Goal: Information Seeking & Learning: Learn about a topic

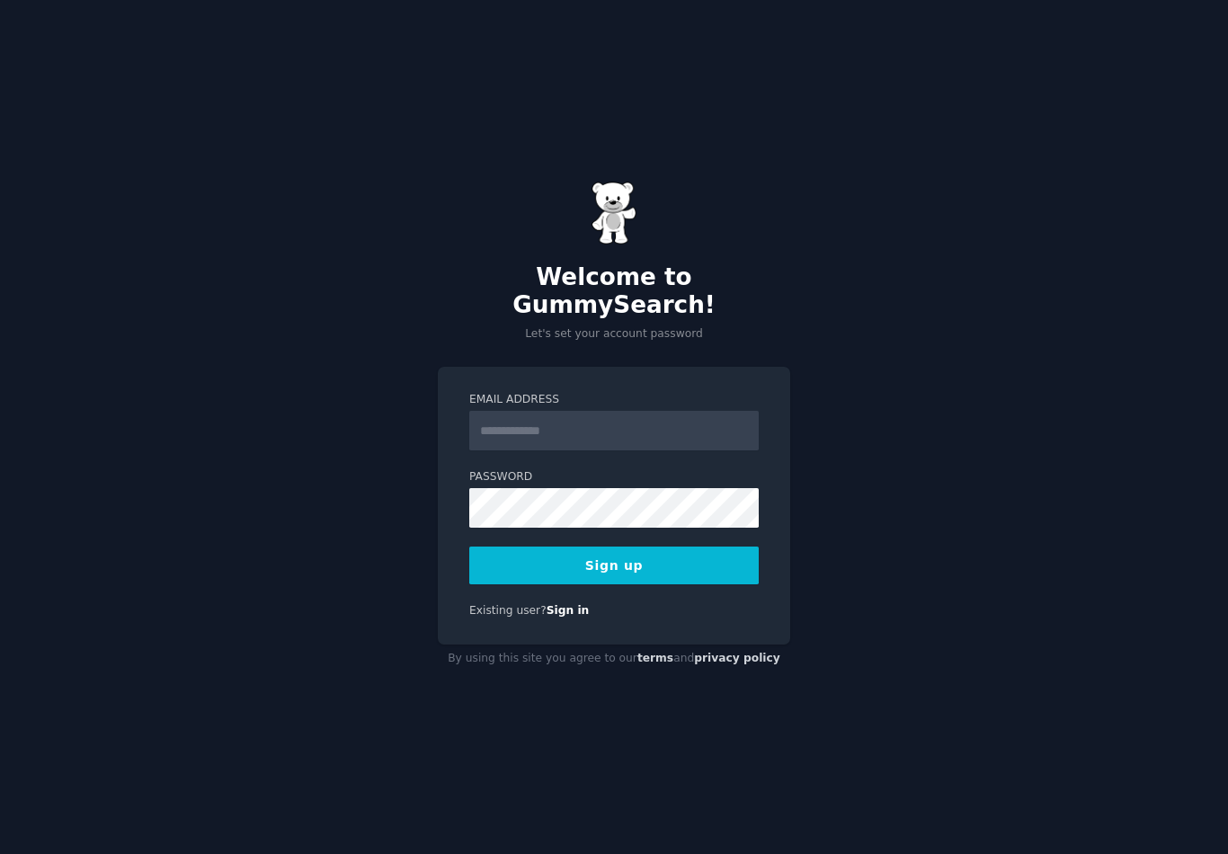
click at [629, 419] on input "Email Address" at bounding box center [613, 431] width 289 height 40
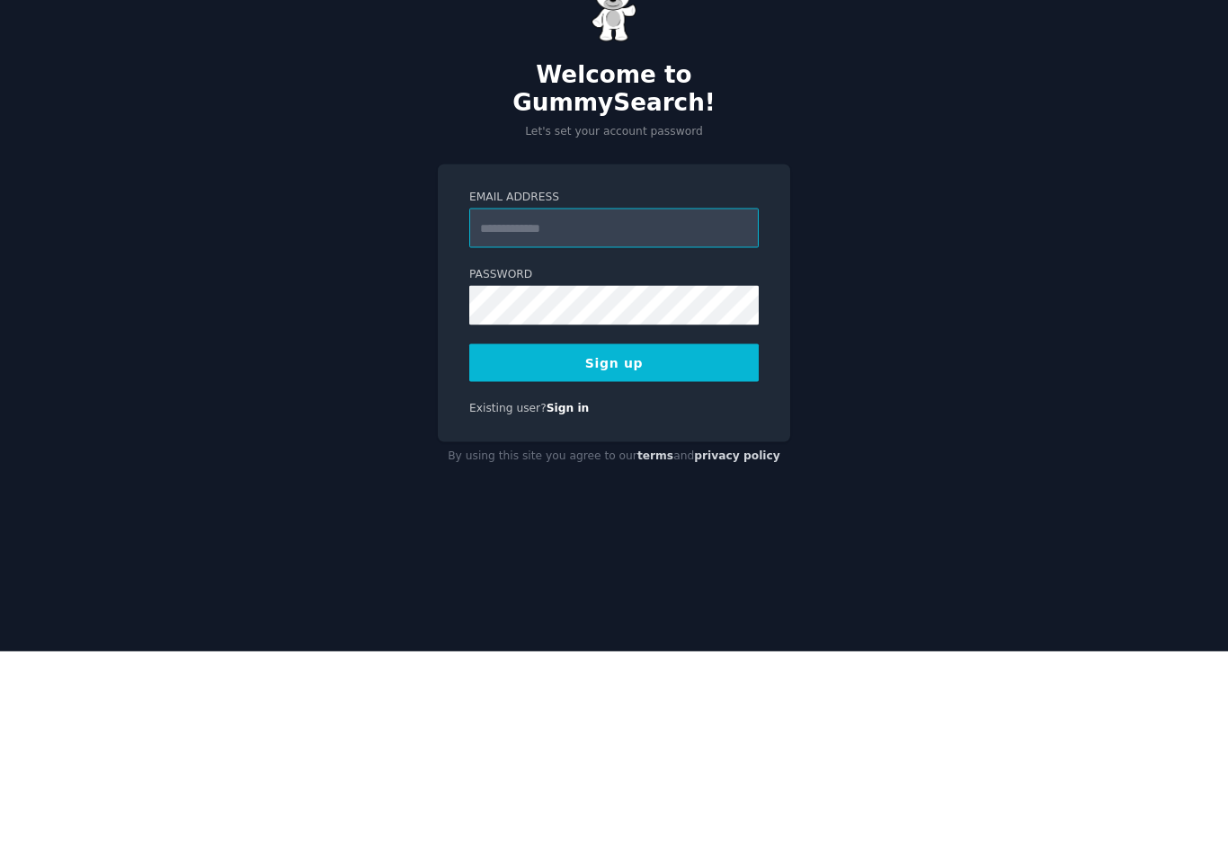
type input "**********"
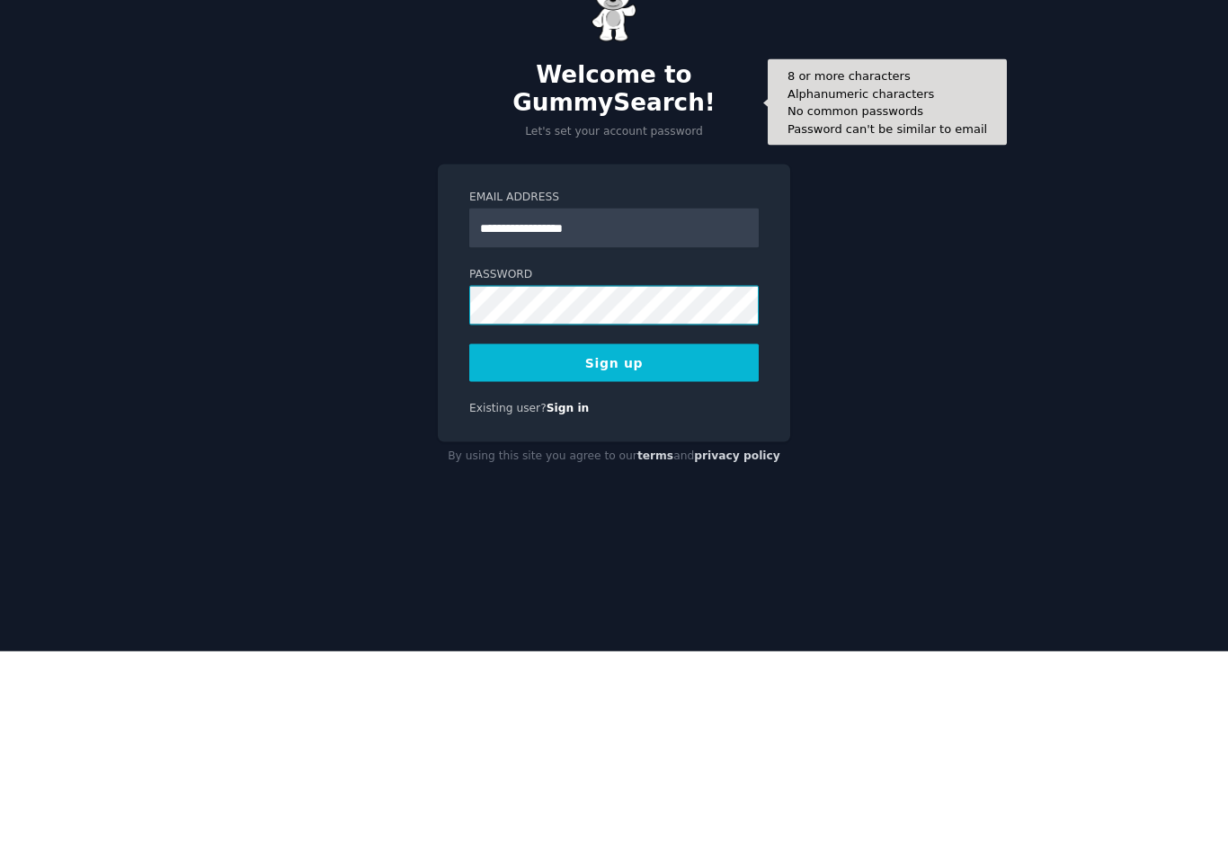
click at [0, 853] on com-1password-button at bounding box center [0, 854] width 0 height 0
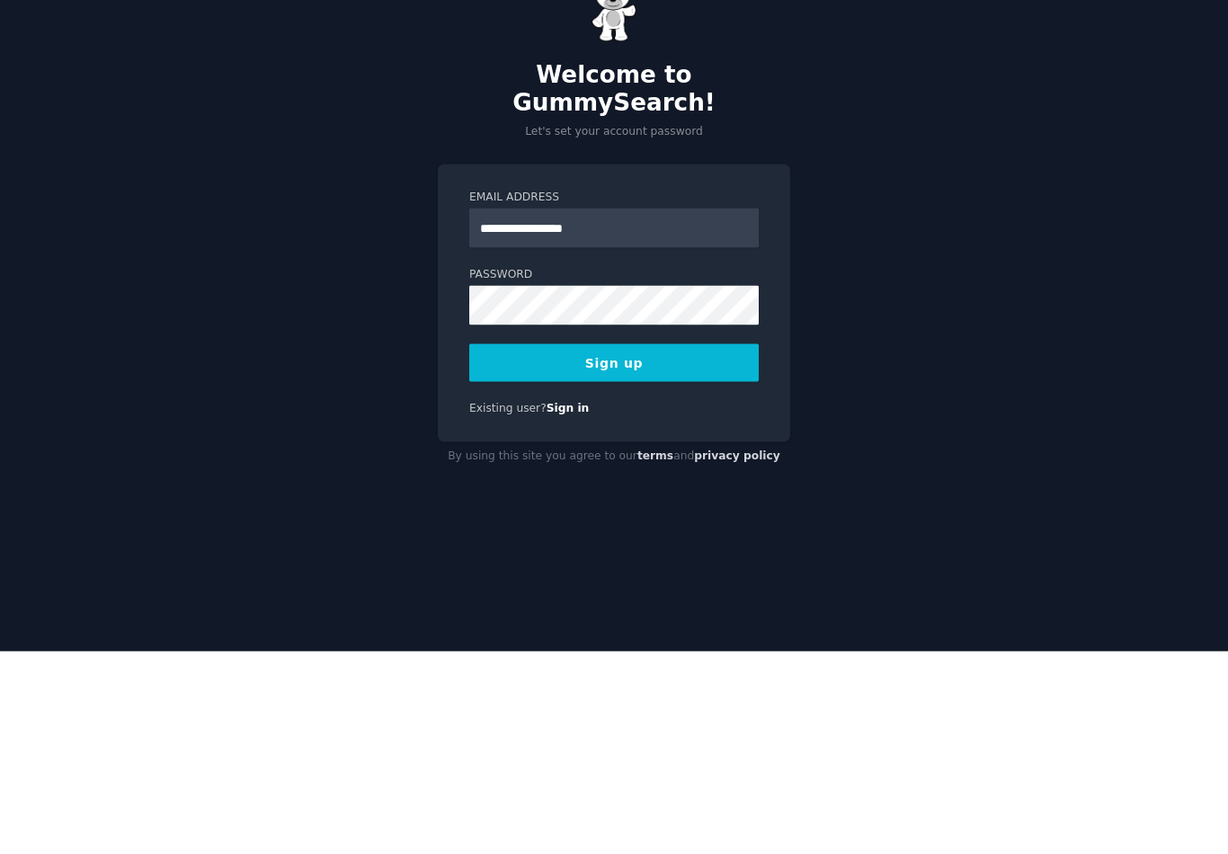
scroll to position [28, 0]
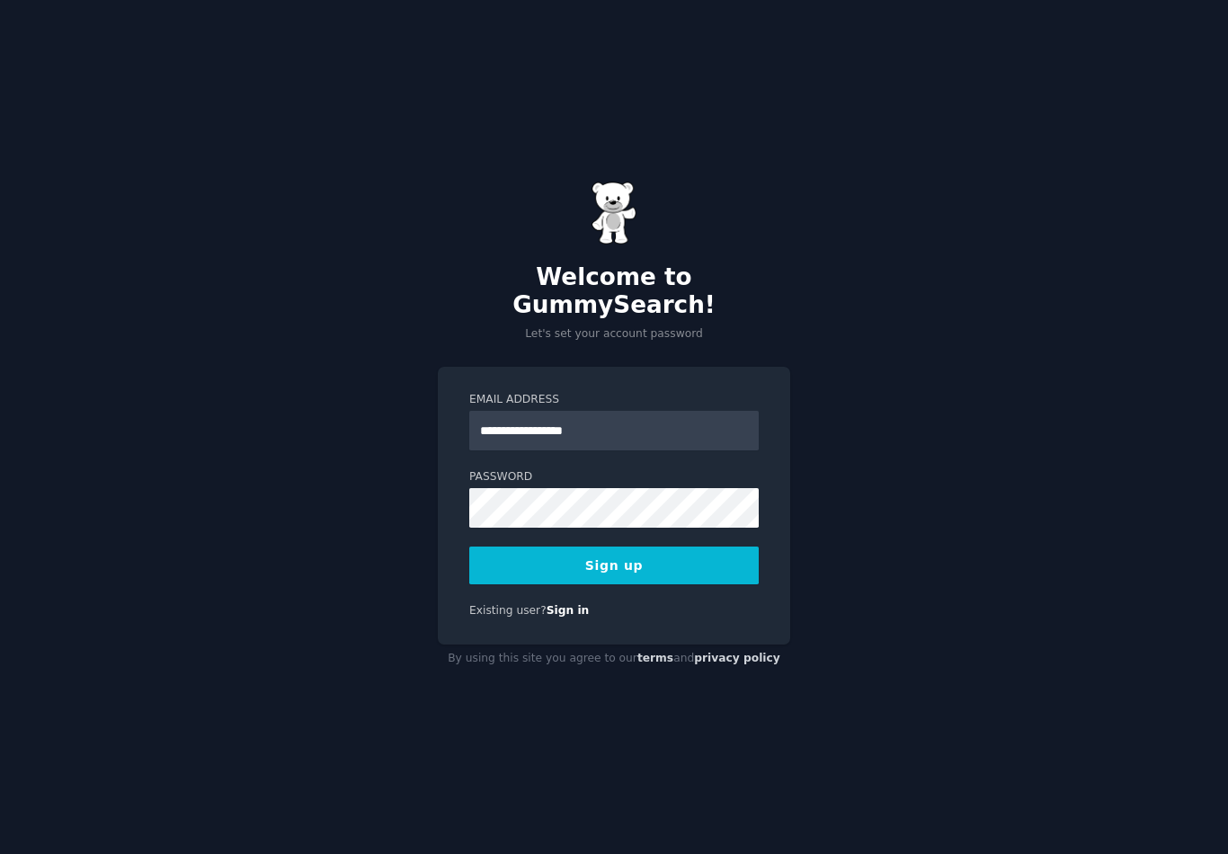
click at [661, 546] on button "Sign up" at bounding box center [613, 565] width 289 height 38
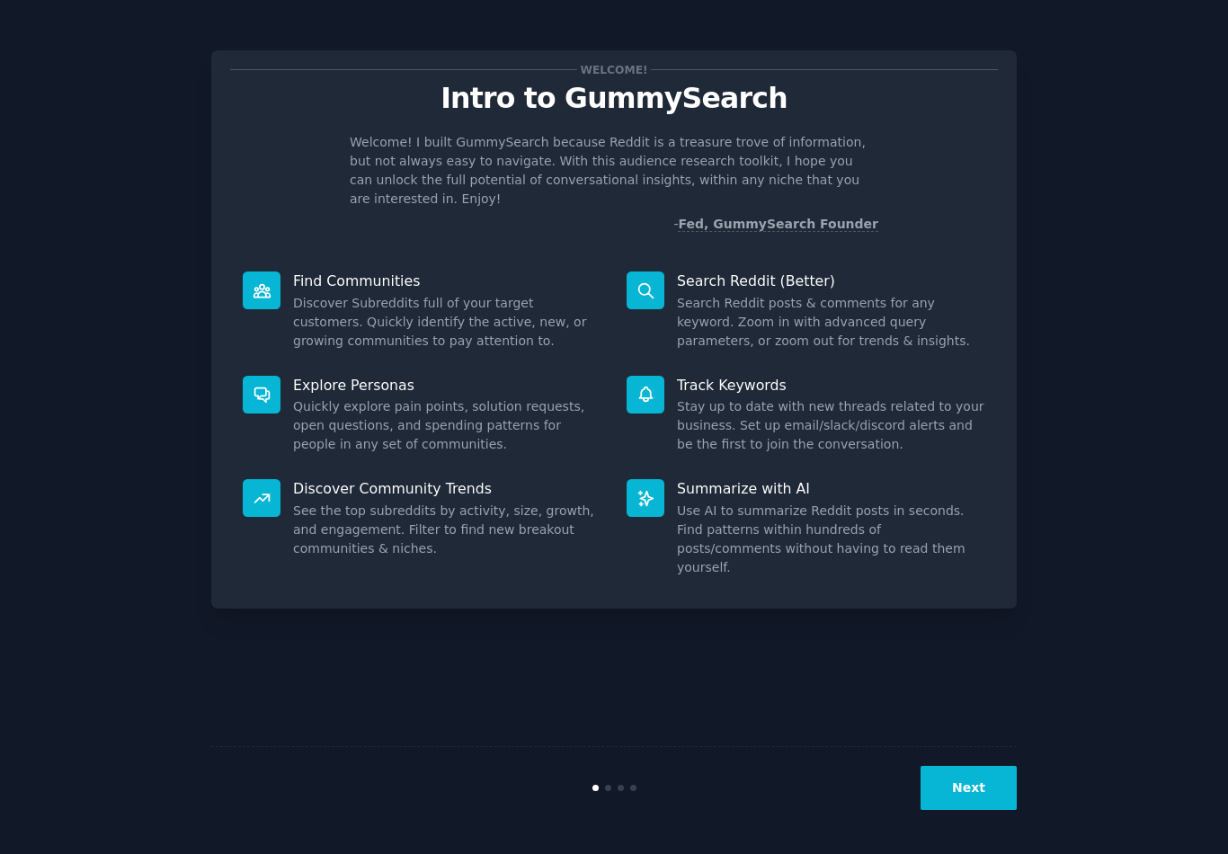
click at [973, 810] on button "Next" at bounding box center [968, 788] width 96 height 44
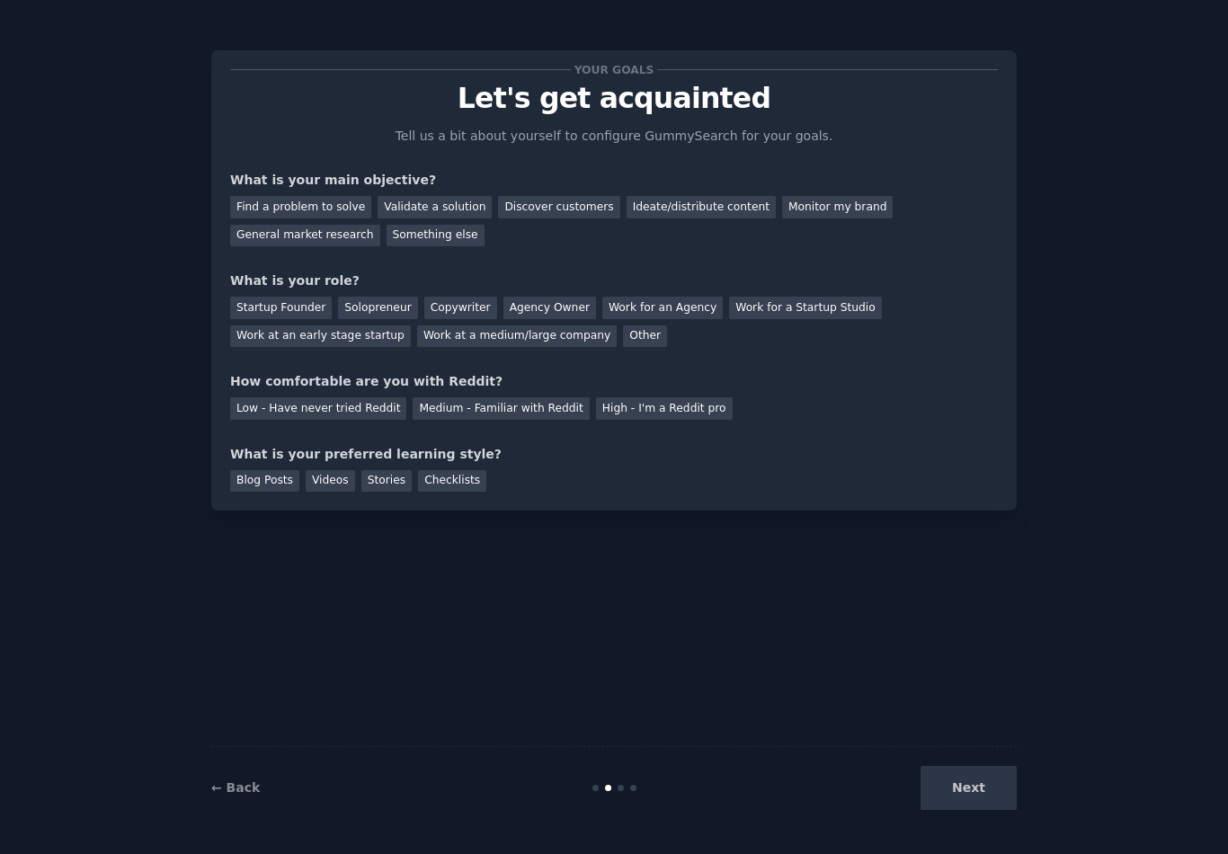
click at [263, 204] on div "Find a problem to solve" at bounding box center [300, 207] width 141 height 22
click at [259, 304] on div "Startup Founder" at bounding box center [281, 308] width 102 height 22
click at [439, 404] on div "Medium - Familiar with Reddit" at bounding box center [500, 408] width 176 height 22
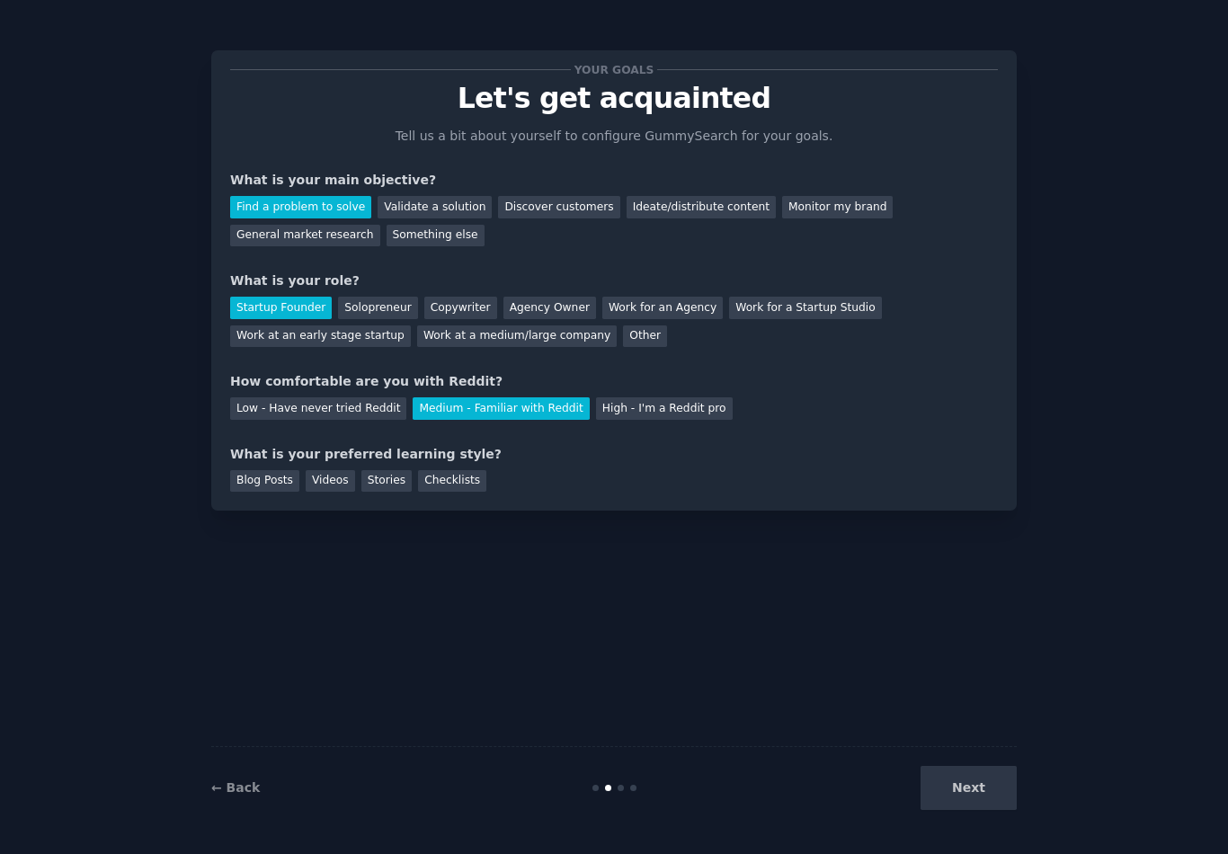
click at [256, 478] on div "Blog Posts" at bounding box center [264, 481] width 69 height 22
click at [334, 475] on div "Videos" at bounding box center [330, 481] width 49 height 22
click at [258, 477] on div "Blog Posts" at bounding box center [264, 481] width 69 height 22
click at [968, 810] on button "Next" at bounding box center [968, 788] width 96 height 44
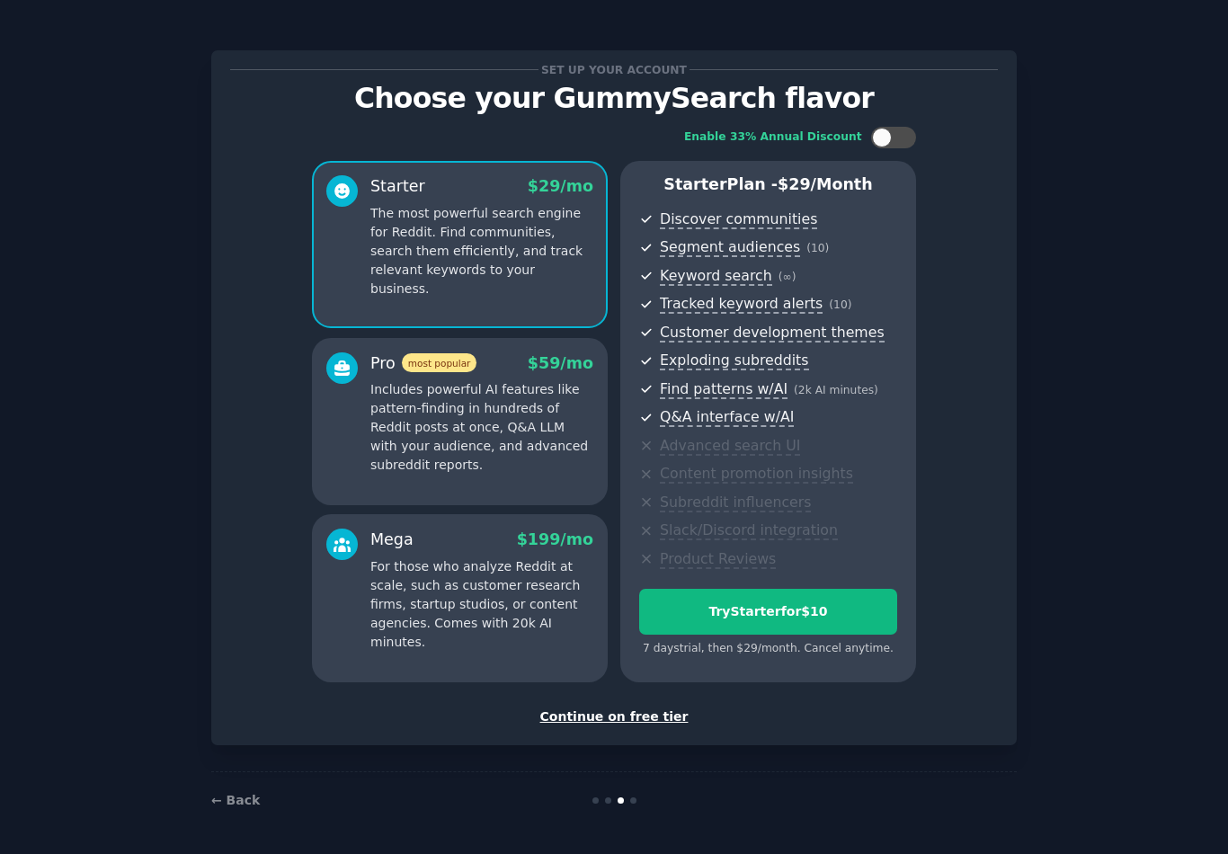
click at [655, 714] on div "Continue on free tier" at bounding box center [613, 716] width 767 height 19
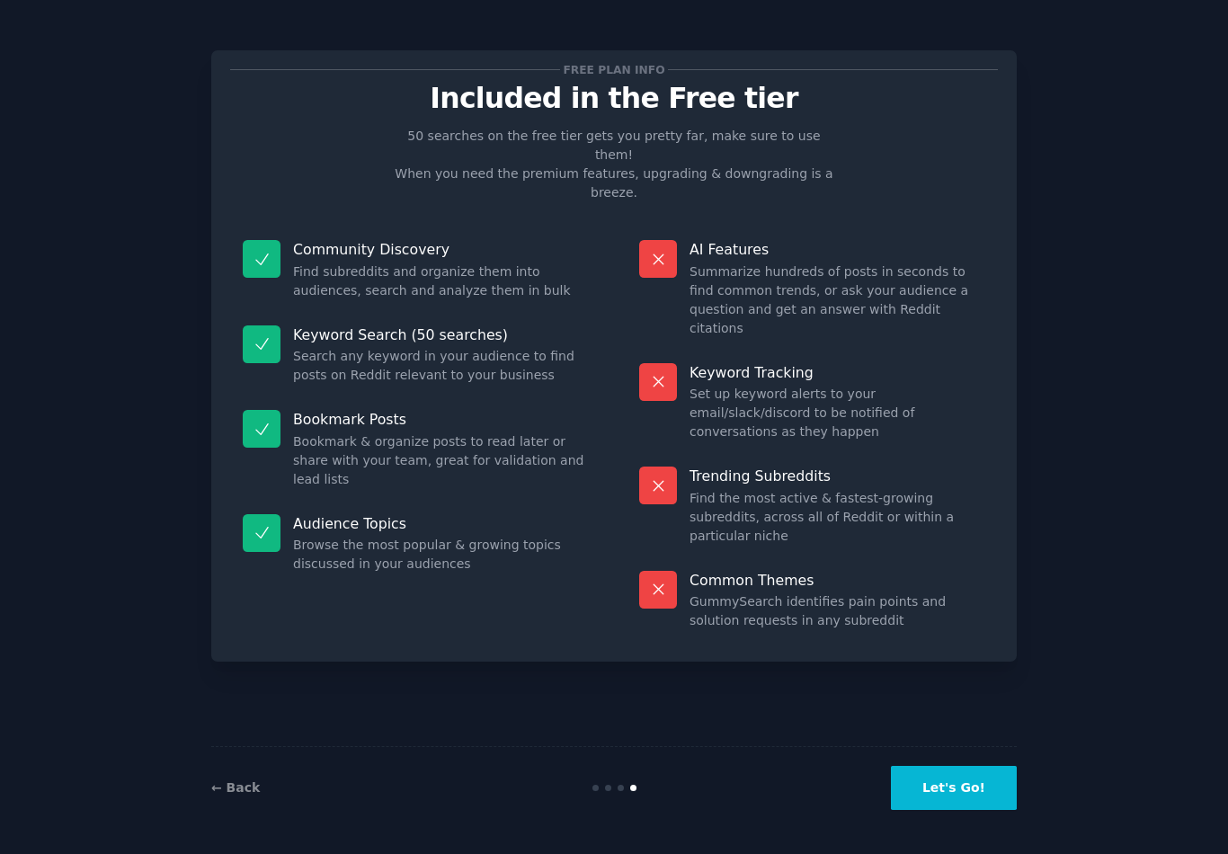
click at [943, 810] on button "Let's Go!" at bounding box center [954, 788] width 126 height 44
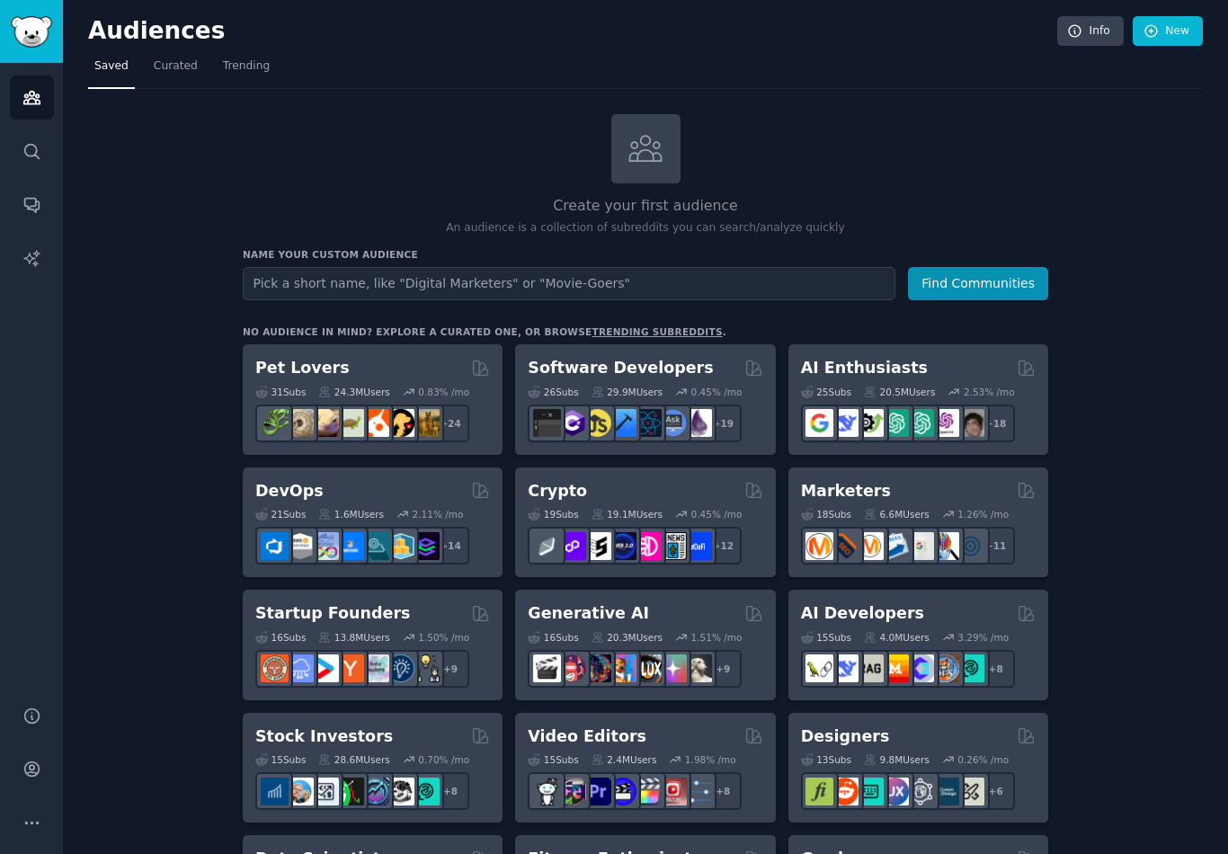
click at [336, 280] on input "text" at bounding box center [569, 283] width 652 height 33
type input "Bail bonds"
click at [976, 279] on button "Find Communities" at bounding box center [978, 283] width 140 height 33
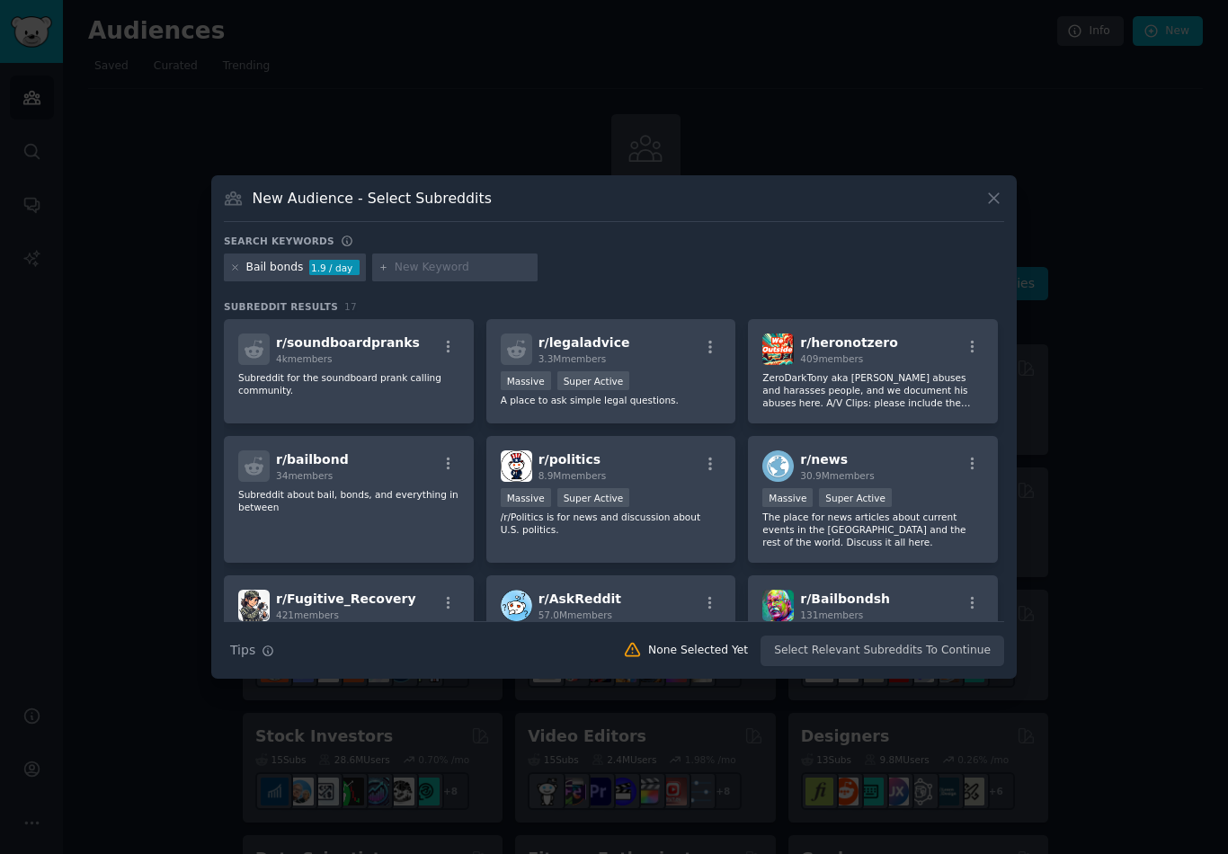
click at [433, 276] on input "text" at bounding box center [463, 268] width 137 height 16
type input "Bail"
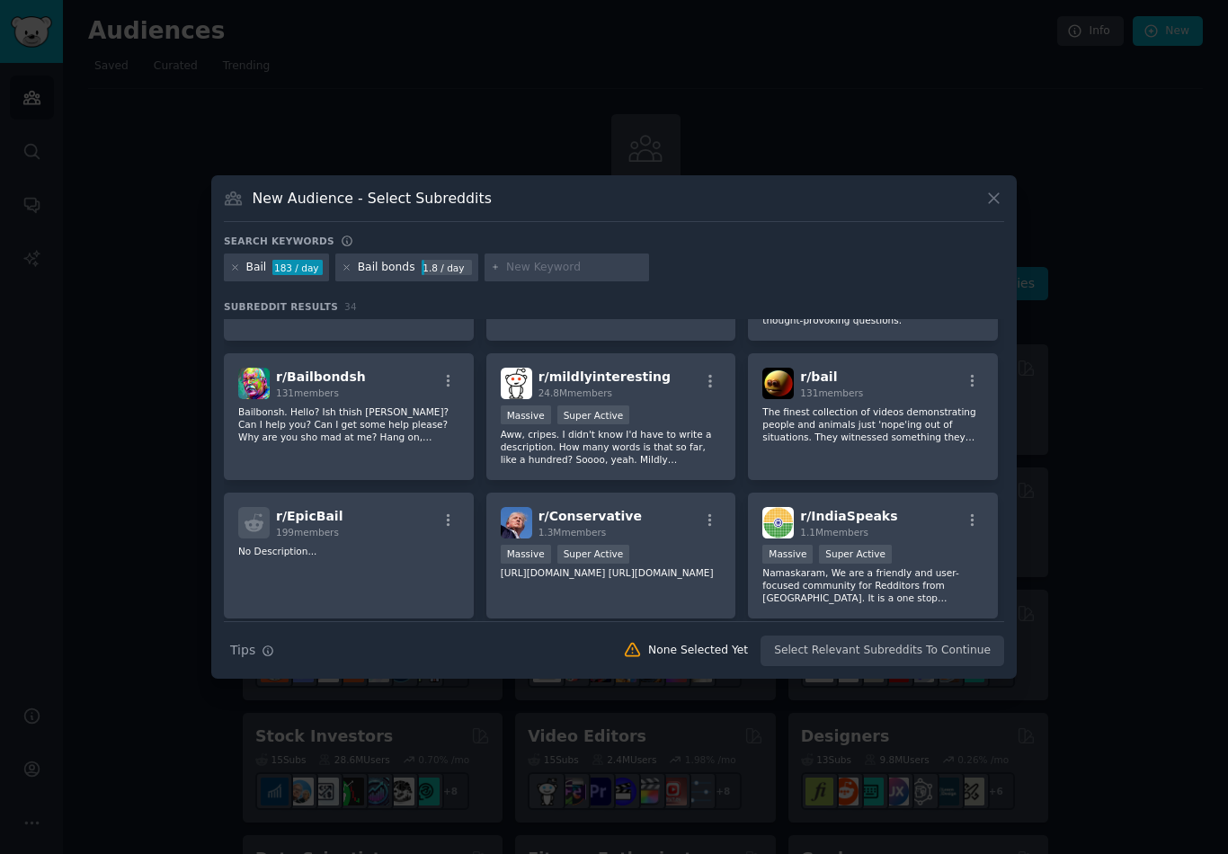
scroll to position [312, 0]
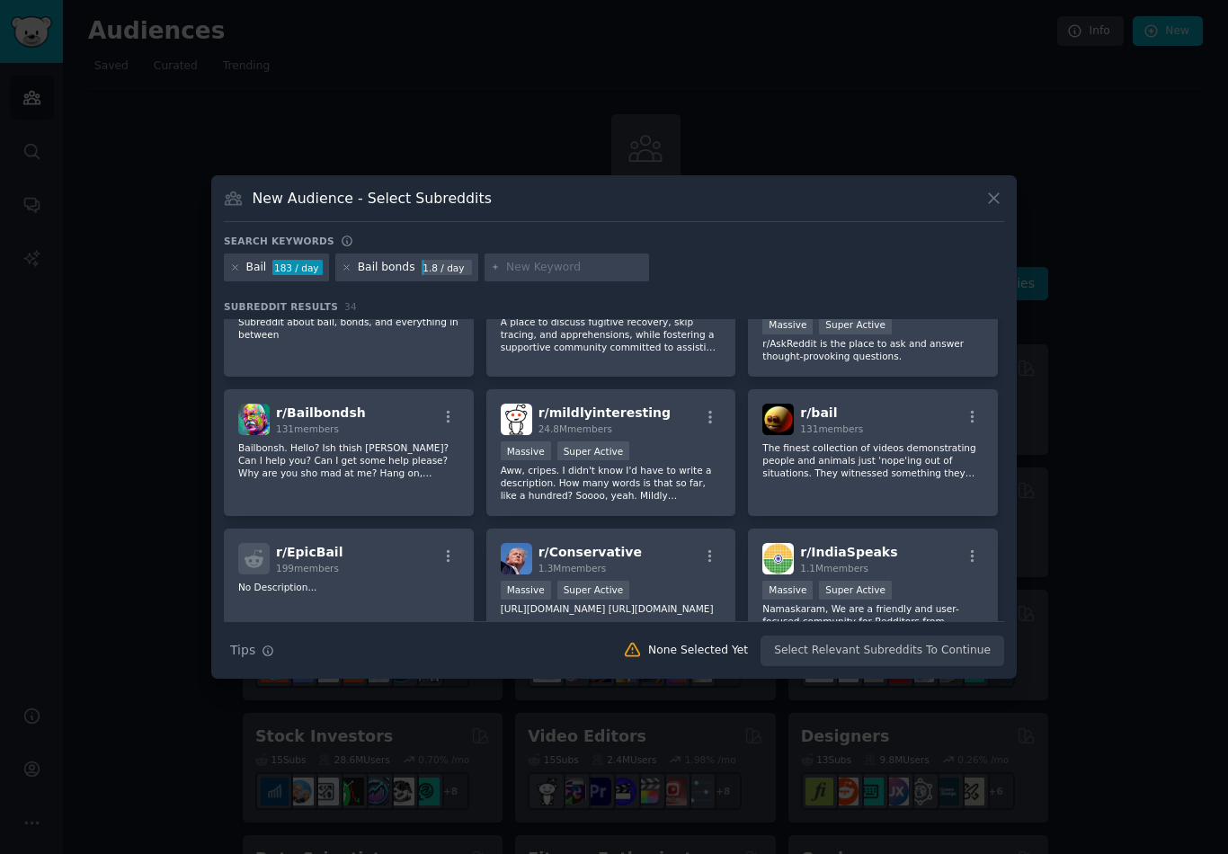
click at [902, 466] on p "The finest collection of videos demonstrating people and animals just 'nope'ing…" at bounding box center [872, 460] width 221 height 38
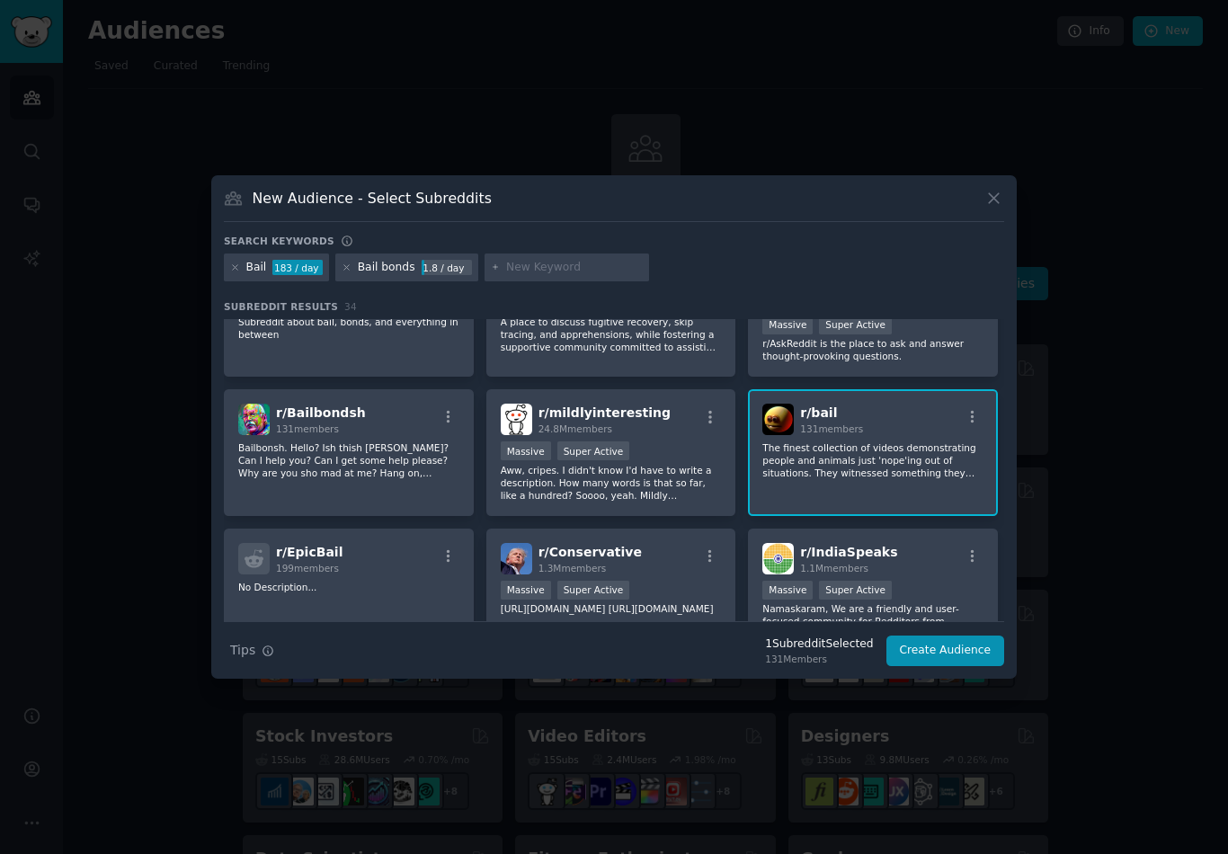
click at [903, 464] on p "The finest collection of videos demonstrating people and animals just 'nope'ing…" at bounding box center [872, 460] width 221 height 38
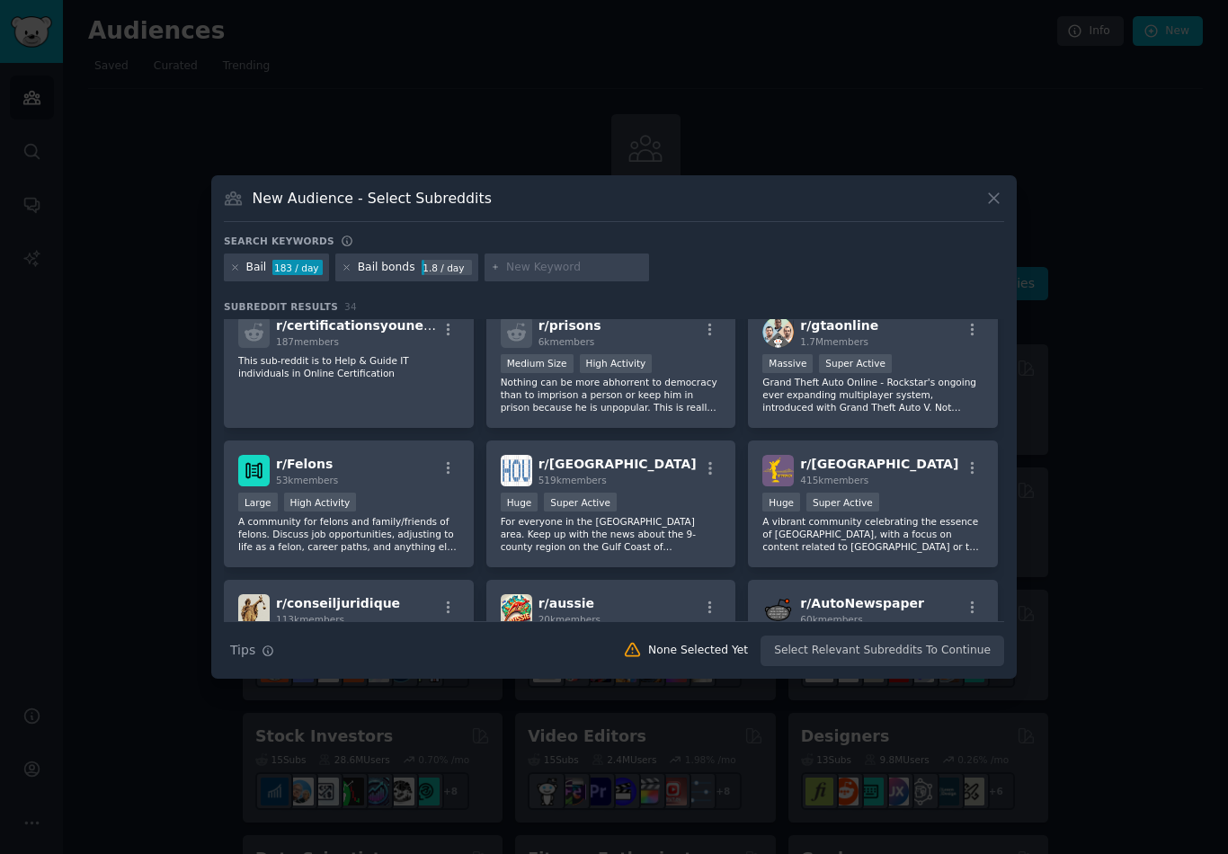
scroll to position [1087, 0]
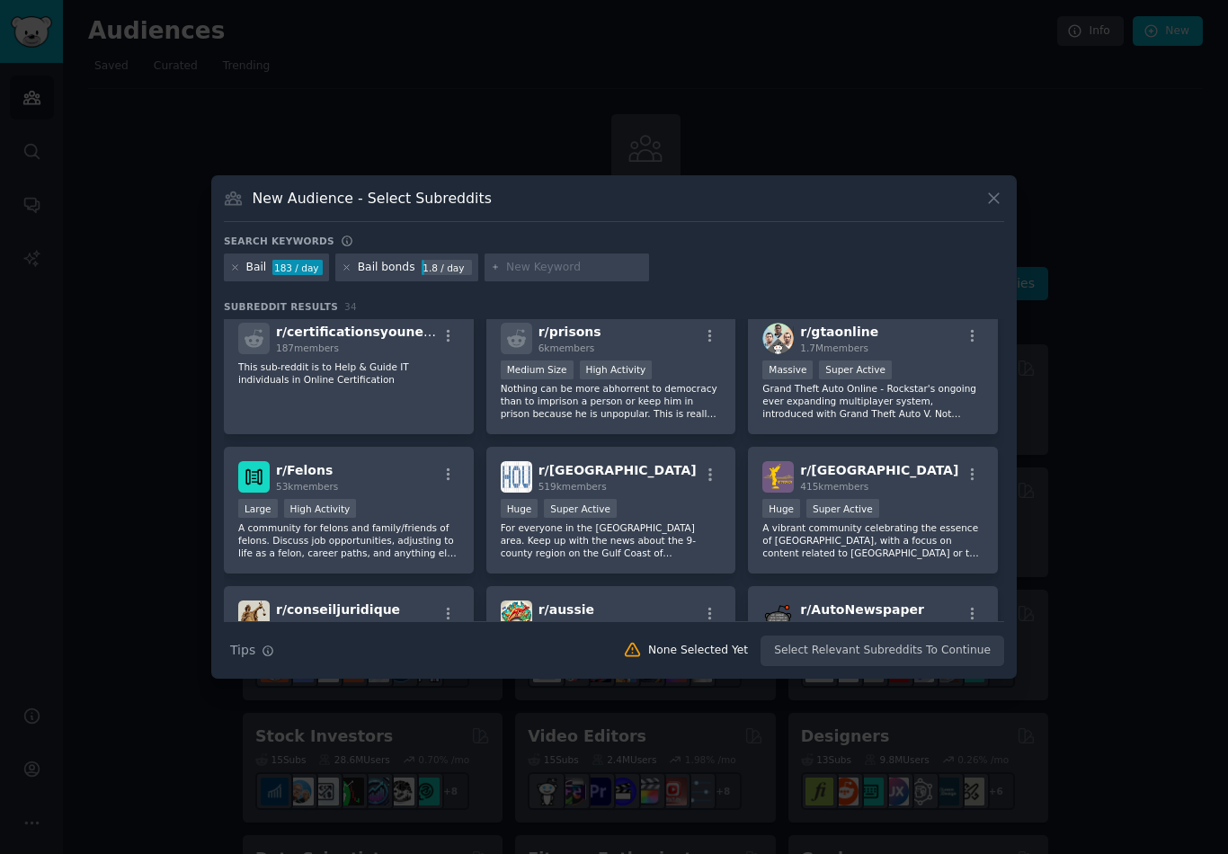
click at [282, 549] on p "A community for felons and family/friends of felons. Discuss job opportunities,…" at bounding box center [348, 540] width 221 height 38
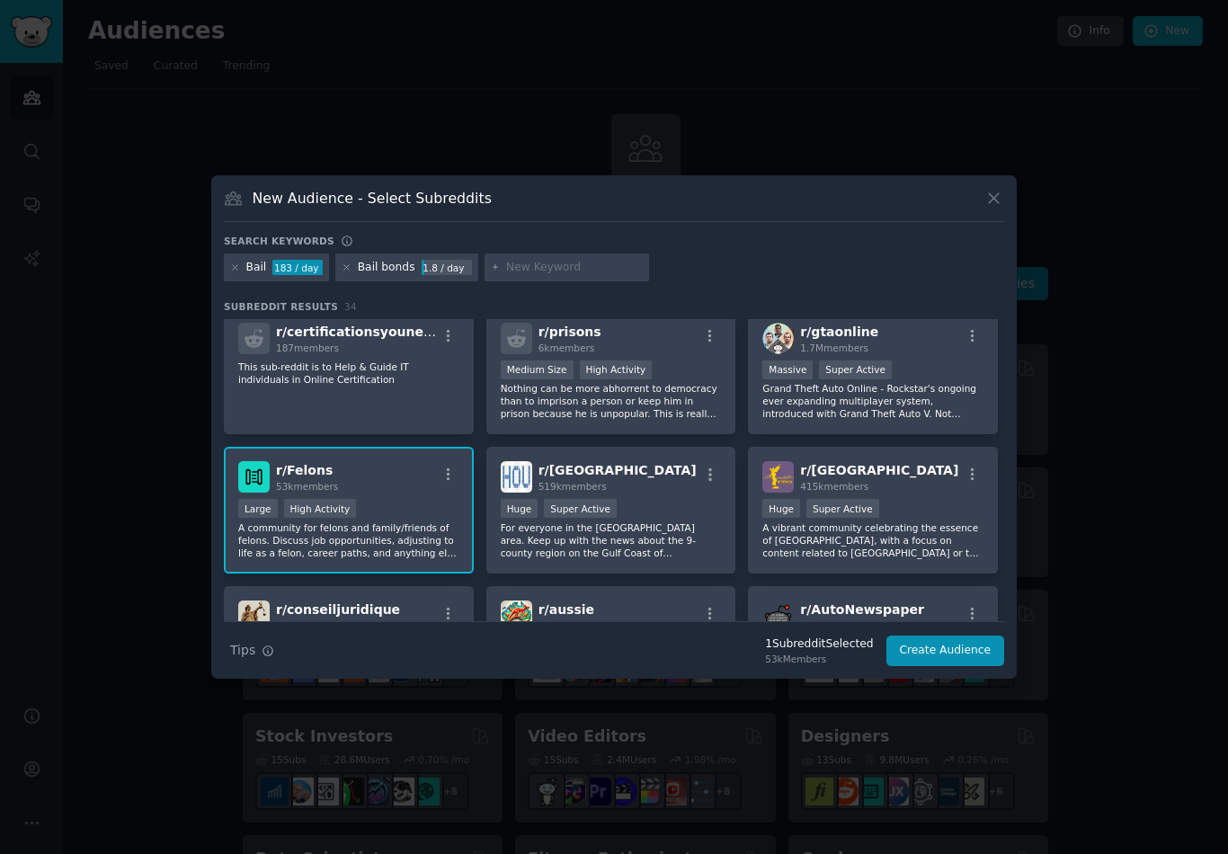
click at [663, 383] on div "Medium Size High Activity" at bounding box center [611, 371] width 221 height 22
click at [686, 410] on p "Nothing can be more abhorrent to democracy than to imprison a person or keep hi…" at bounding box center [611, 401] width 221 height 38
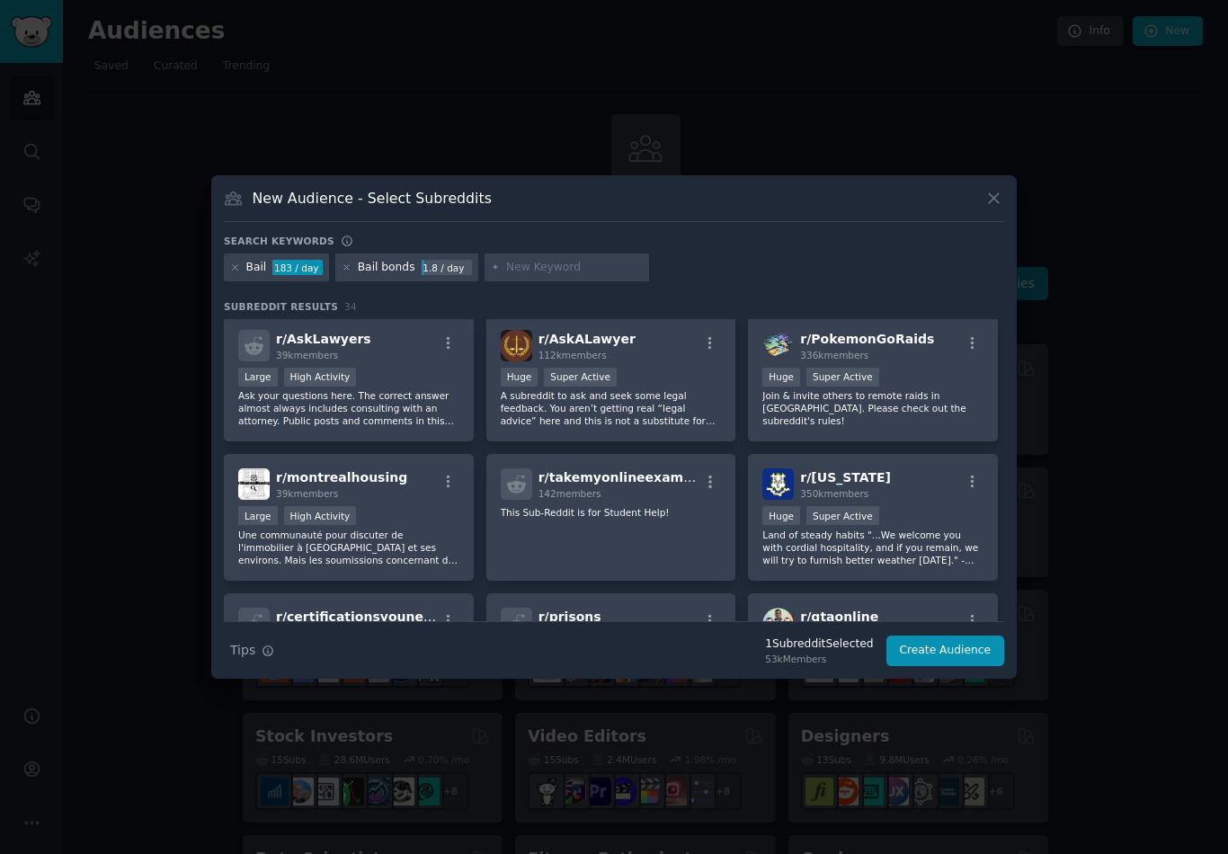
scroll to position [762, 0]
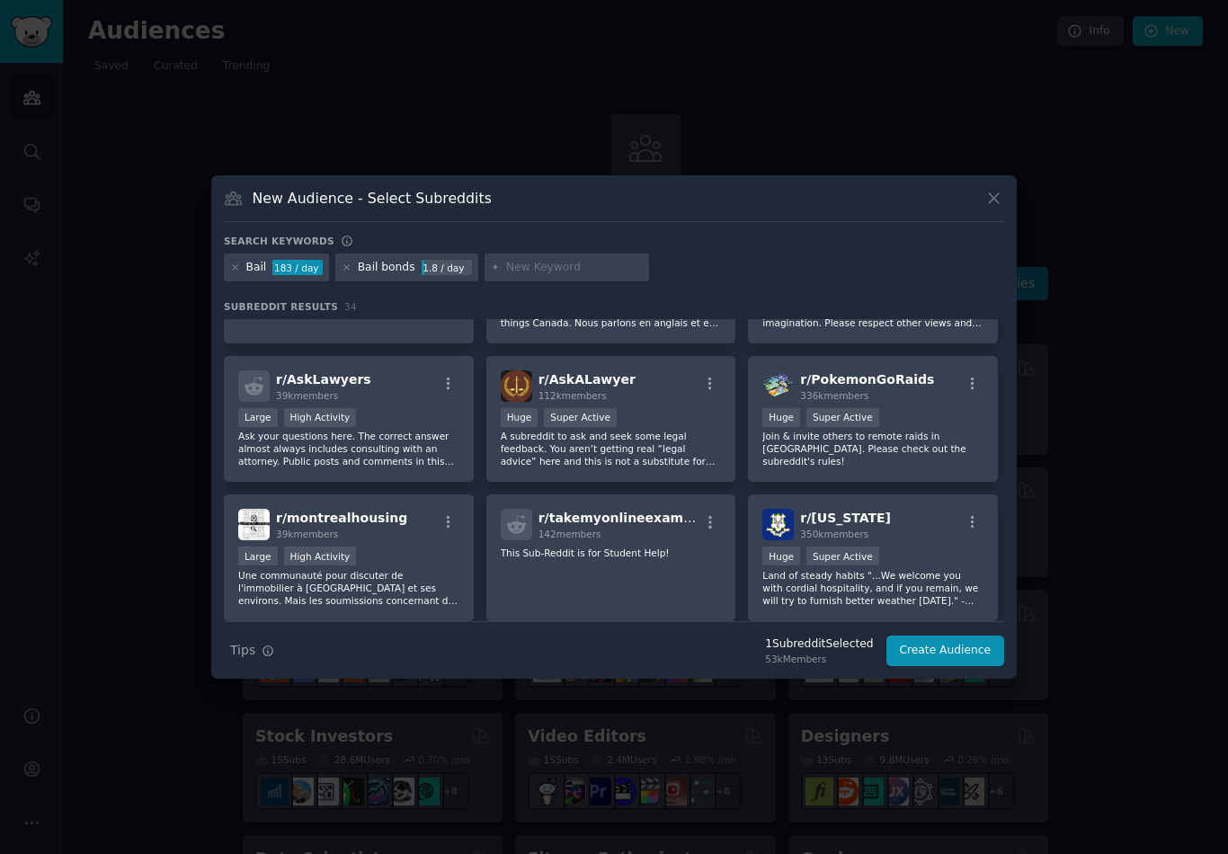
click at [654, 423] on div "Huge Super Active" at bounding box center [611, 419] width 221 height 22
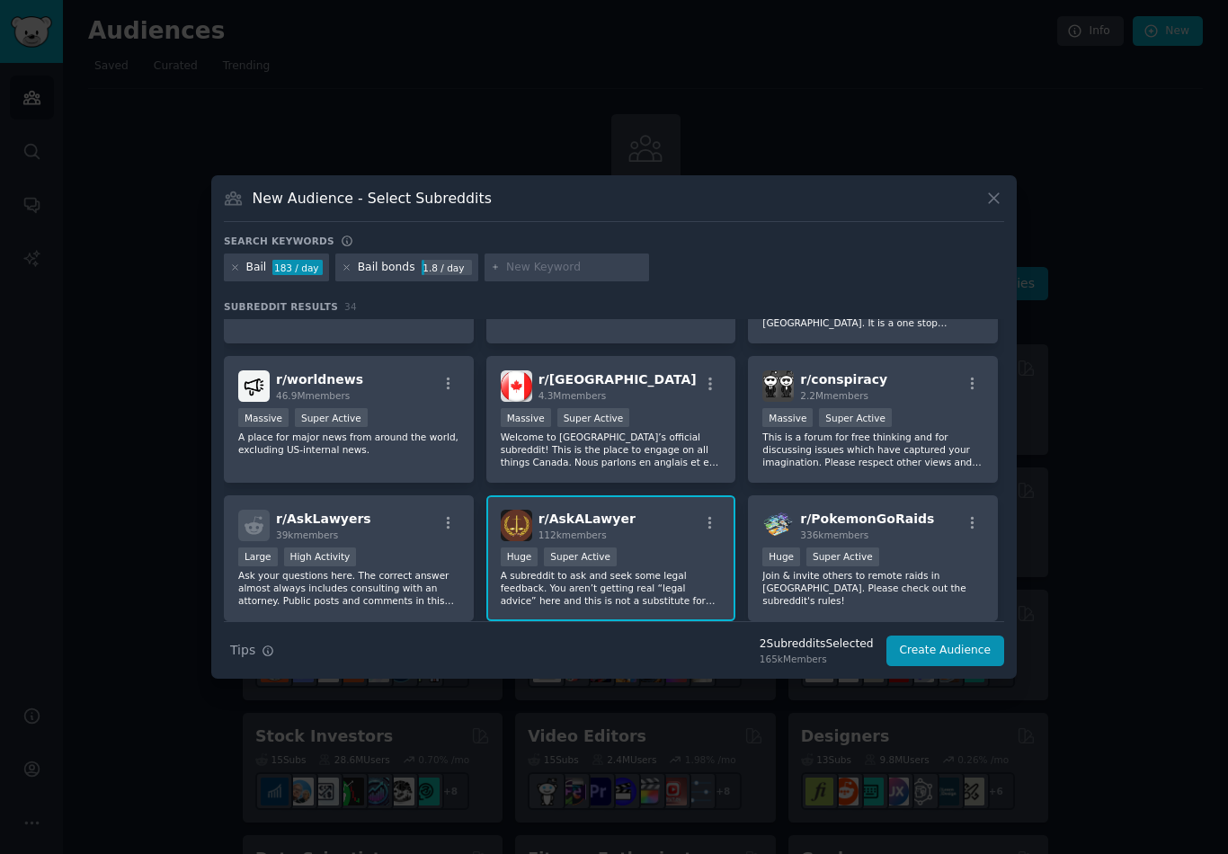
scroll to position [626, 0]
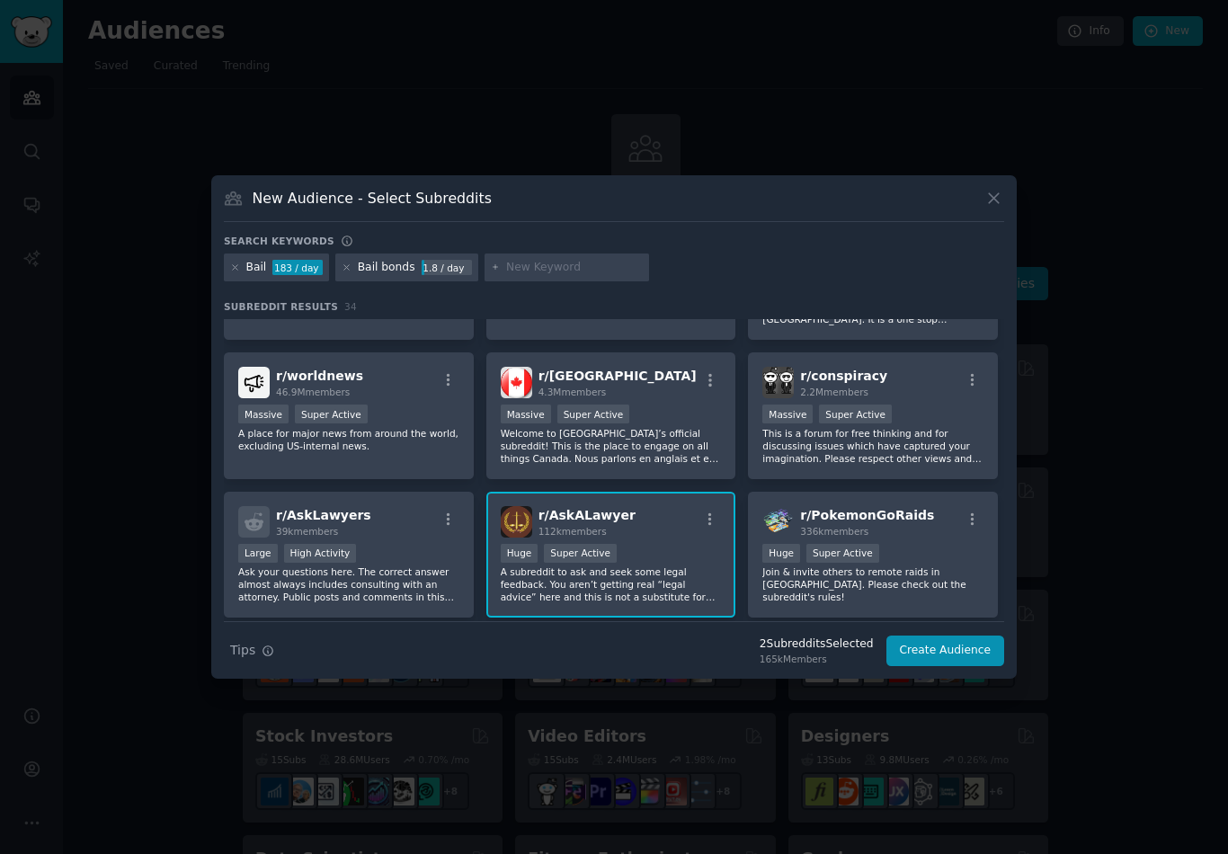
click at [323, 522] on span "r/ AskLawyers" at bounding box center [323, 515] width 95 height 14
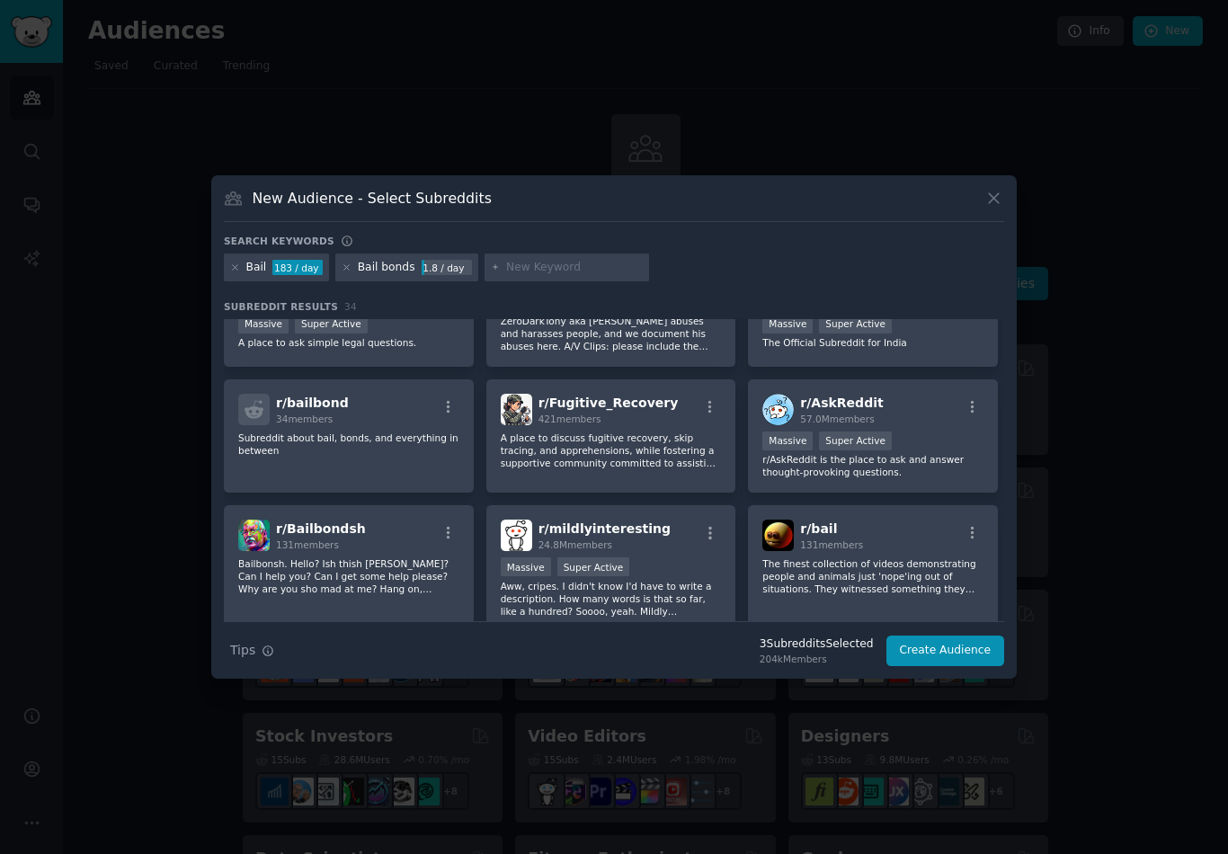
scroll to position [176, 0]
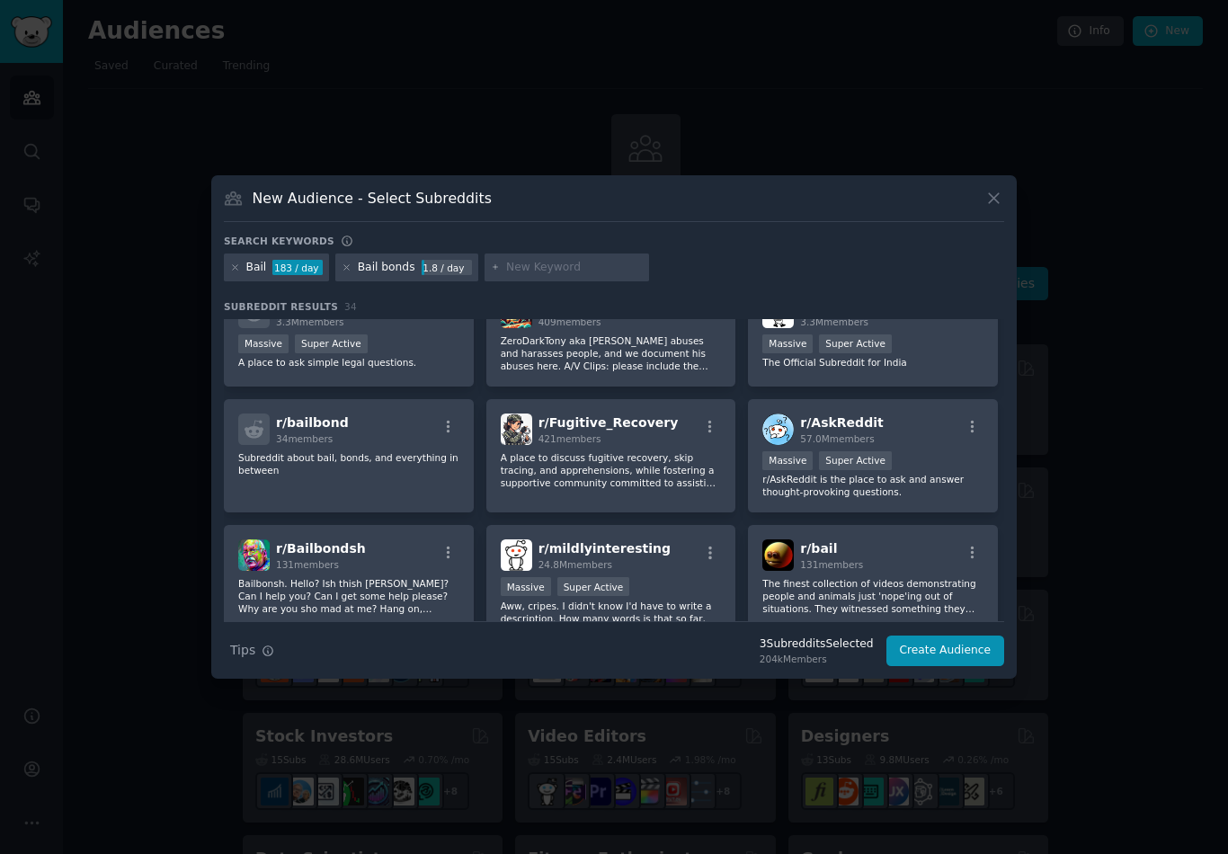
click at [358, 469] on p "Subreddit about bail, bonds, and everything in between" at bounding box center [348, 463] width 221 height 25
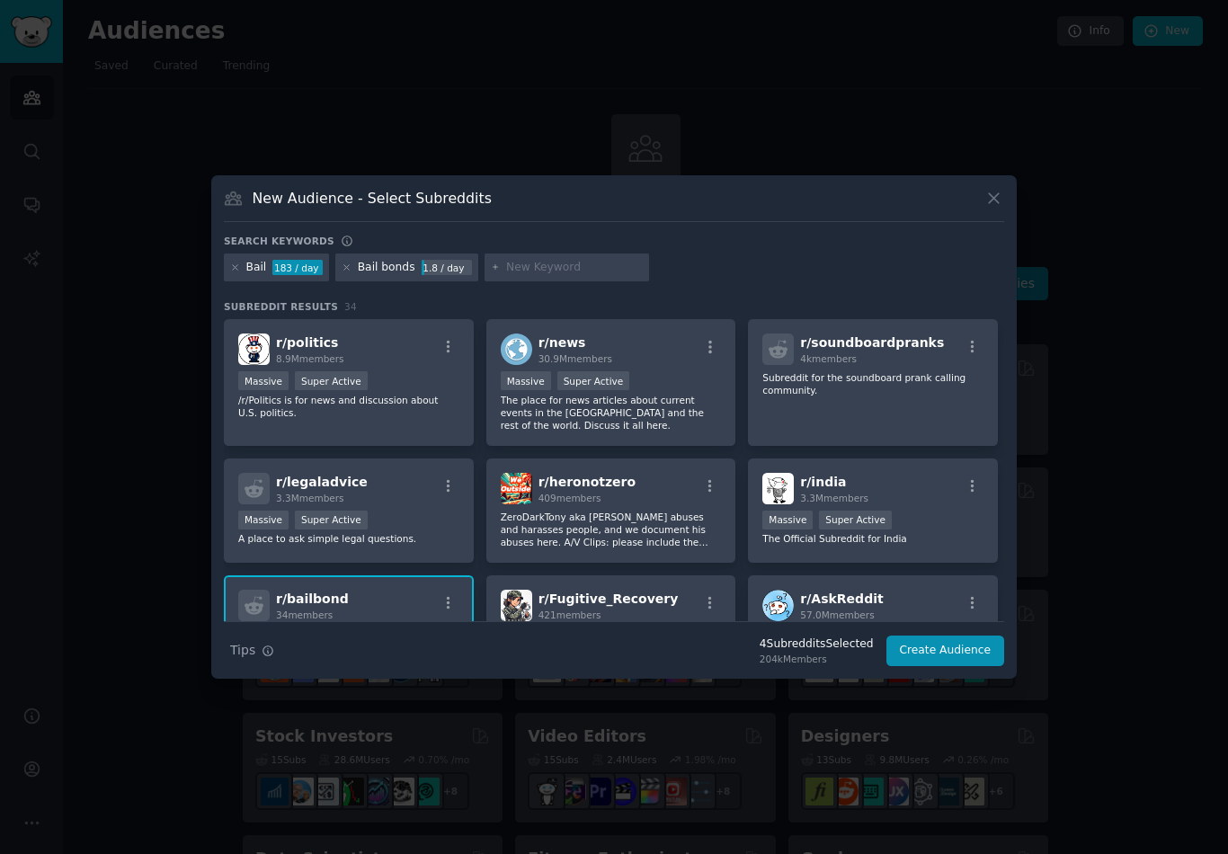
scroll to position [0, 0]
click at [398, 503] on div "r/ legaladvice 3.3M members" at bounding box center [348, 488] width 221 height 31
click at [952, 663] on button "Create Audience" at bounding box center [945, 650] width 119 height 31
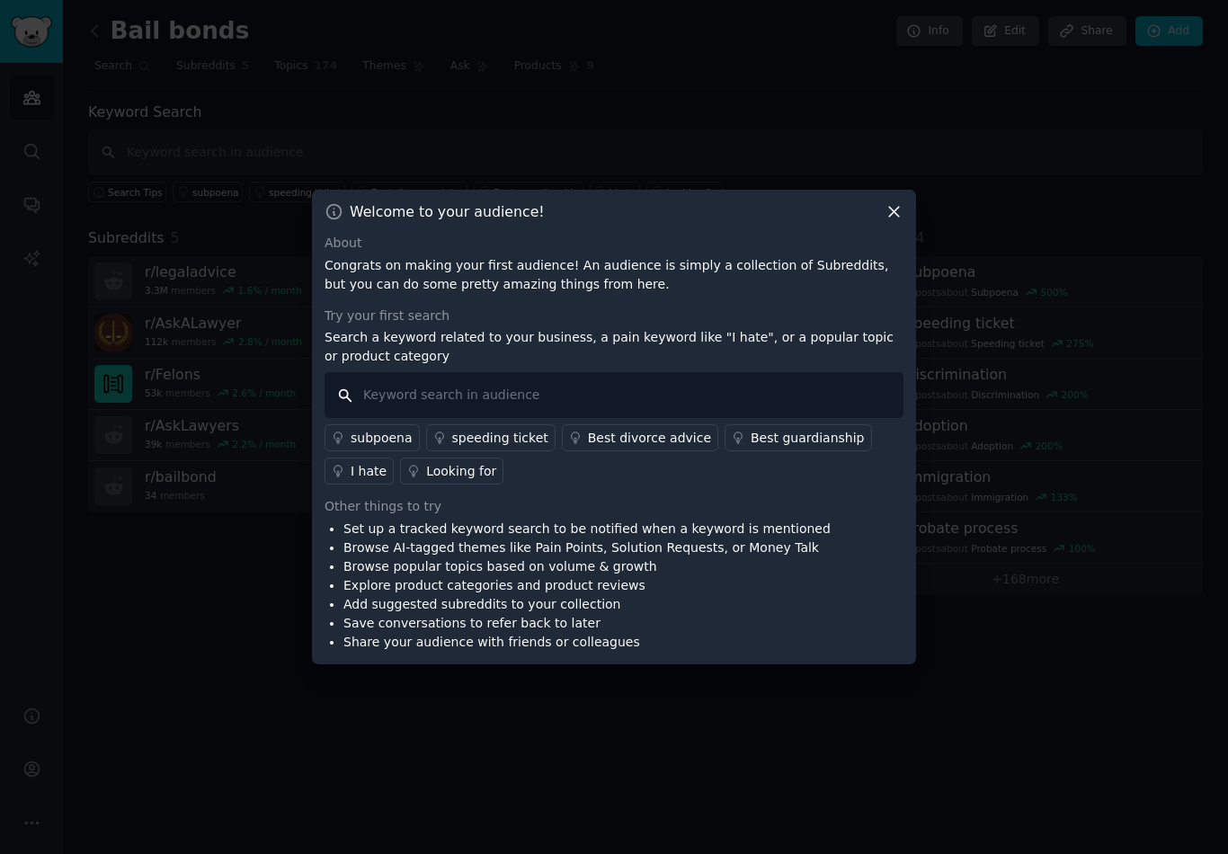
click at [692, 403] on input "text" at bounding box center [613, 395] width 579 height 46
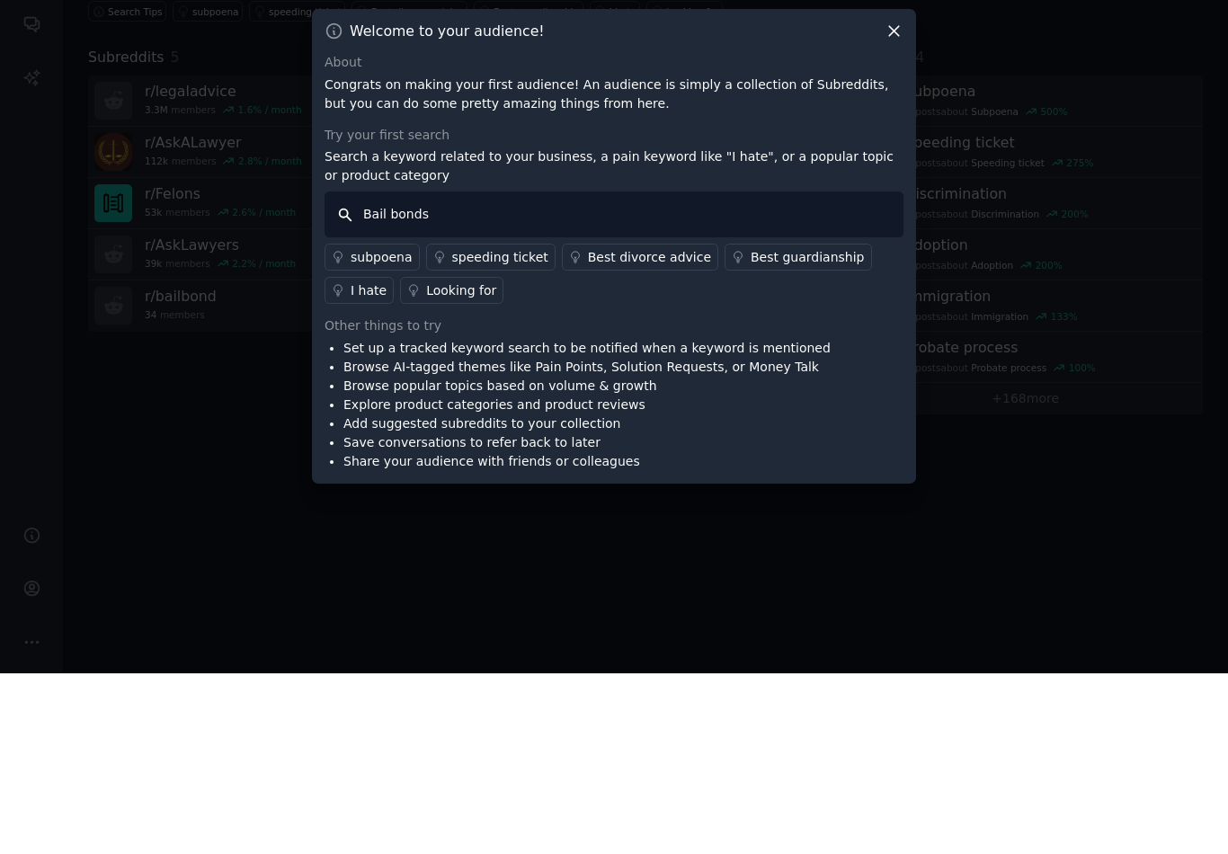
type input "Bail bonds"
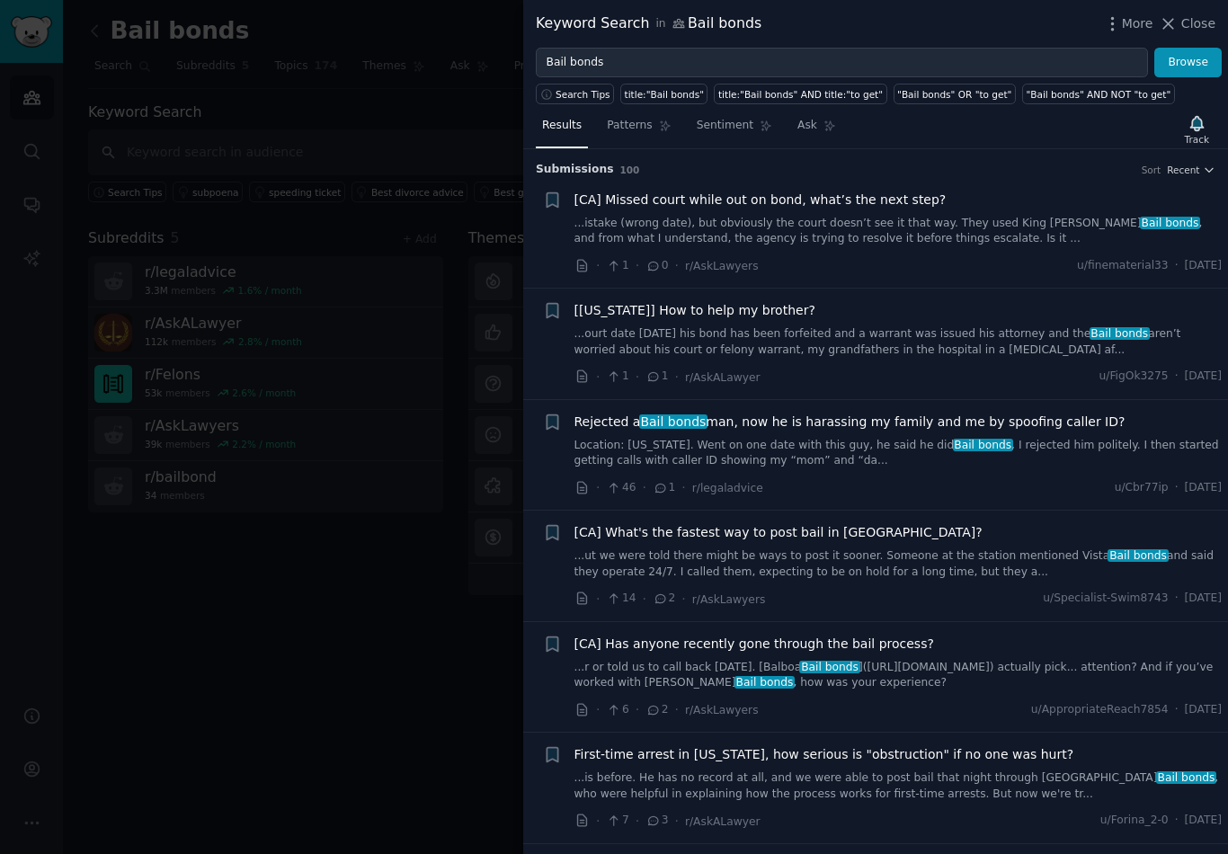
click at [637, 133] on span "Patterns" at bounding box center [629, 126] width 45 height 16
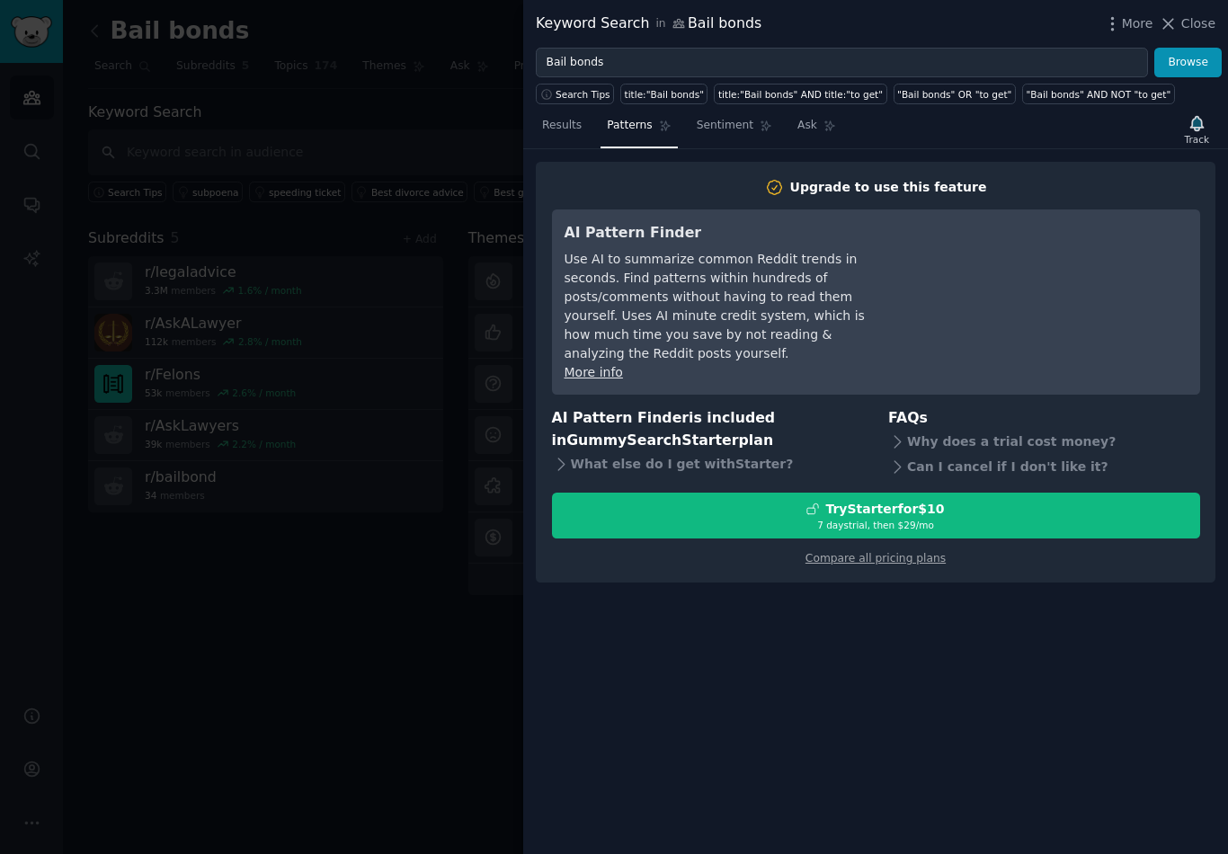
click at [569, 129] on span "Results" at bounding box center [562, 126] width 40 height 16
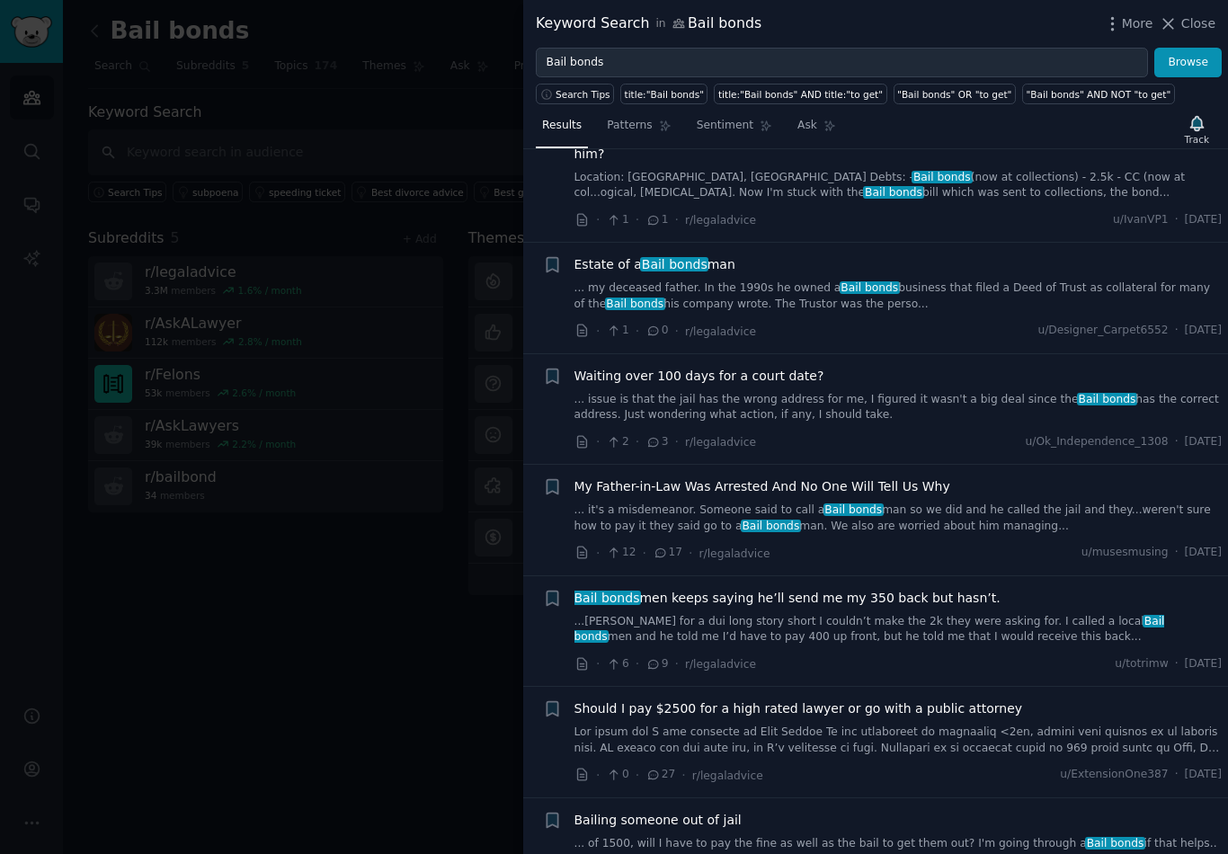
scroll to position [2101, 0]
click at [818, 279] on link "... my deceased father. In the 1990s he owned a Bail bonds business that filed …" at bounding box center [898, 294] width 648 height 31
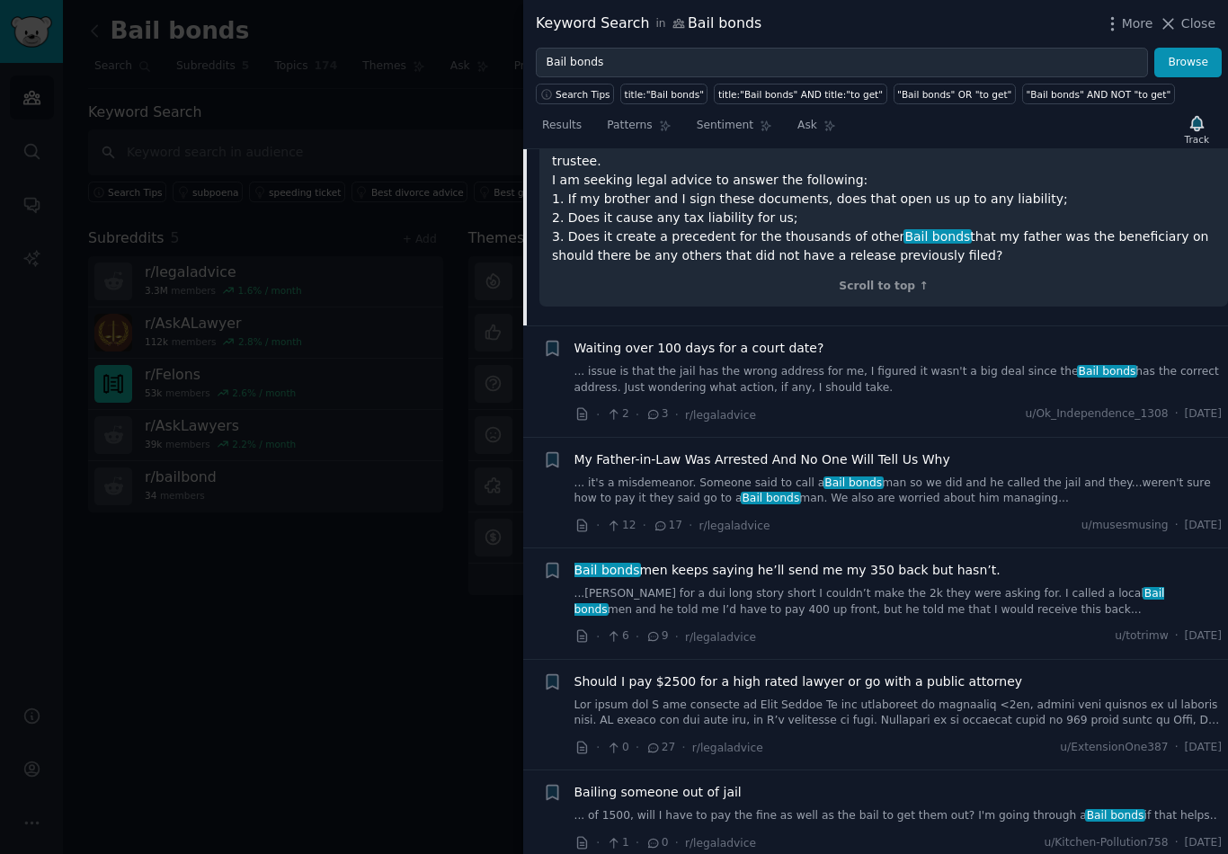
scroll to position [2562, 0]
click at [957, 585] on link "...olina for a dui long story short I couldn’t make the 2k they were asking for…" at bounding box center [898, 600] width 648 height 31
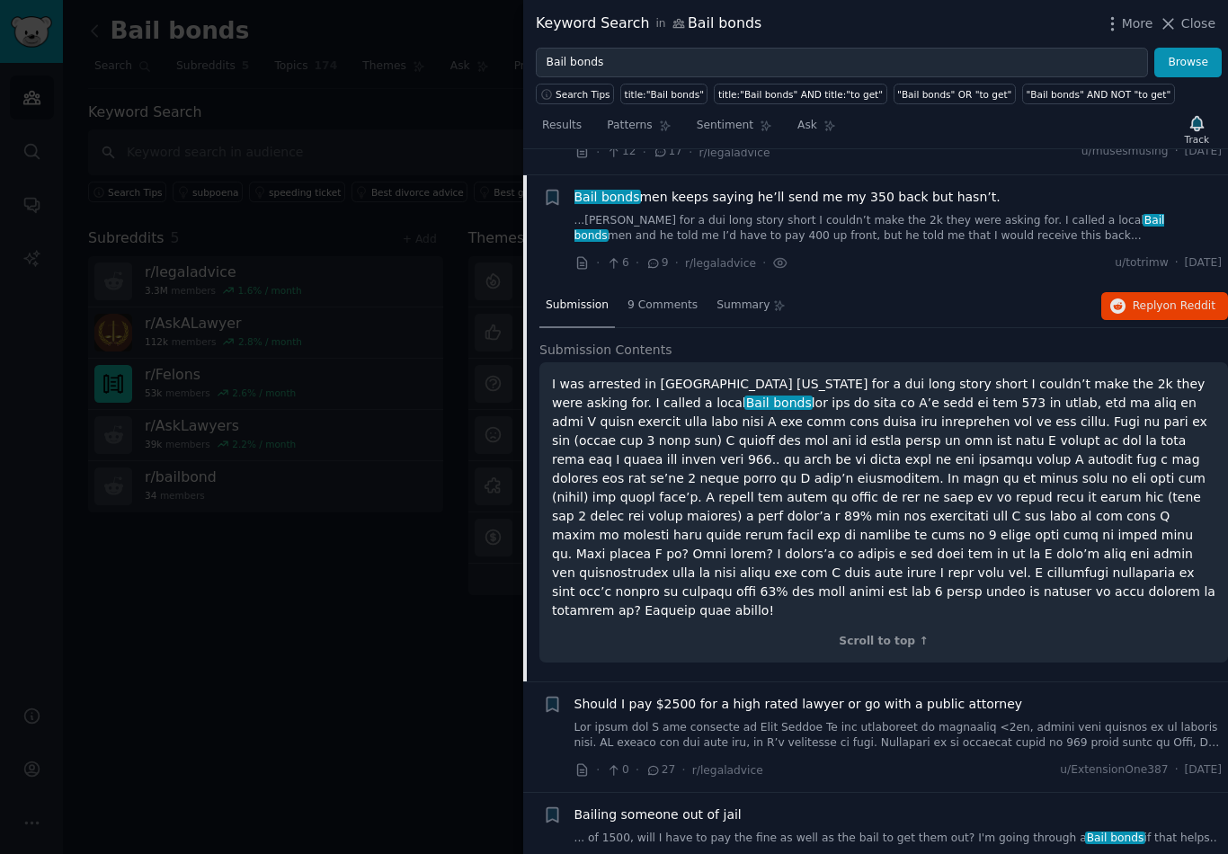
scroll to position [2487, 0]
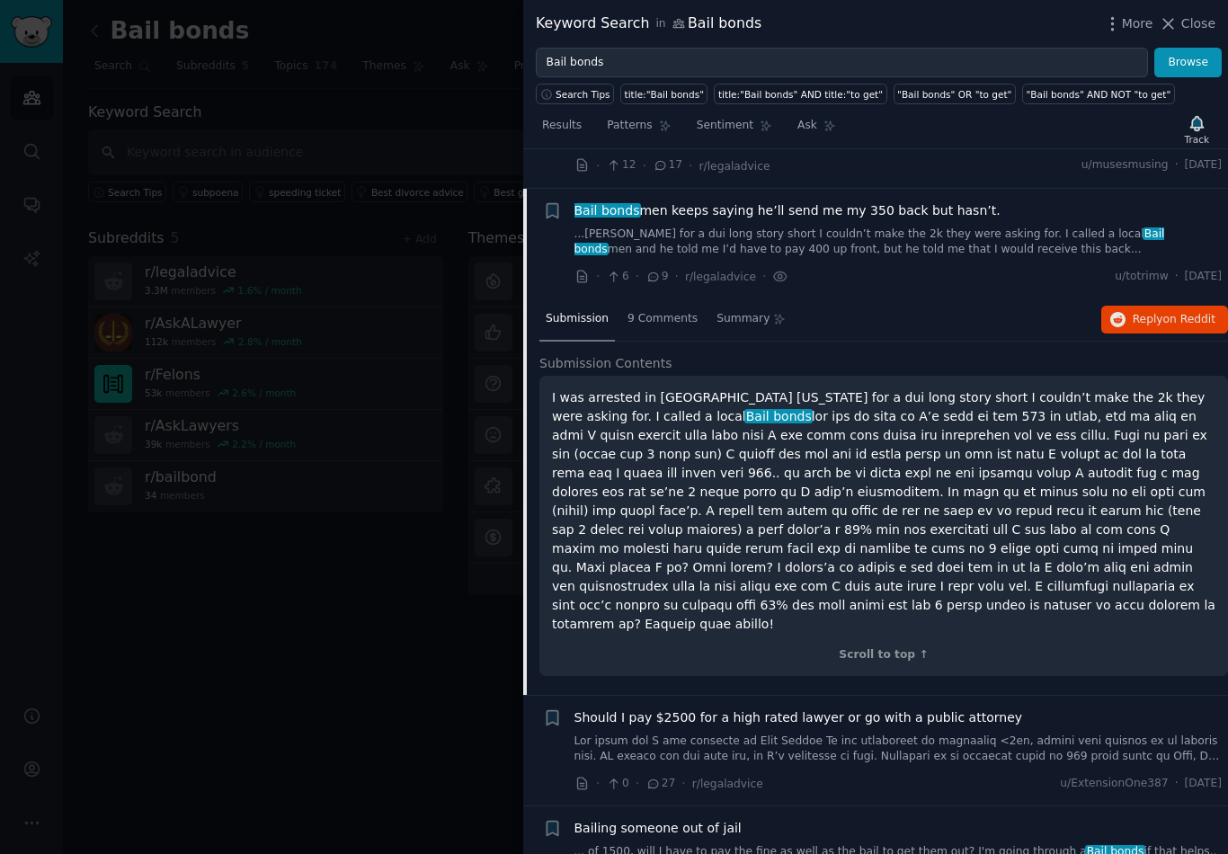
click at [993, 733] on link at bounding box center [898, 748] width 648 height 31
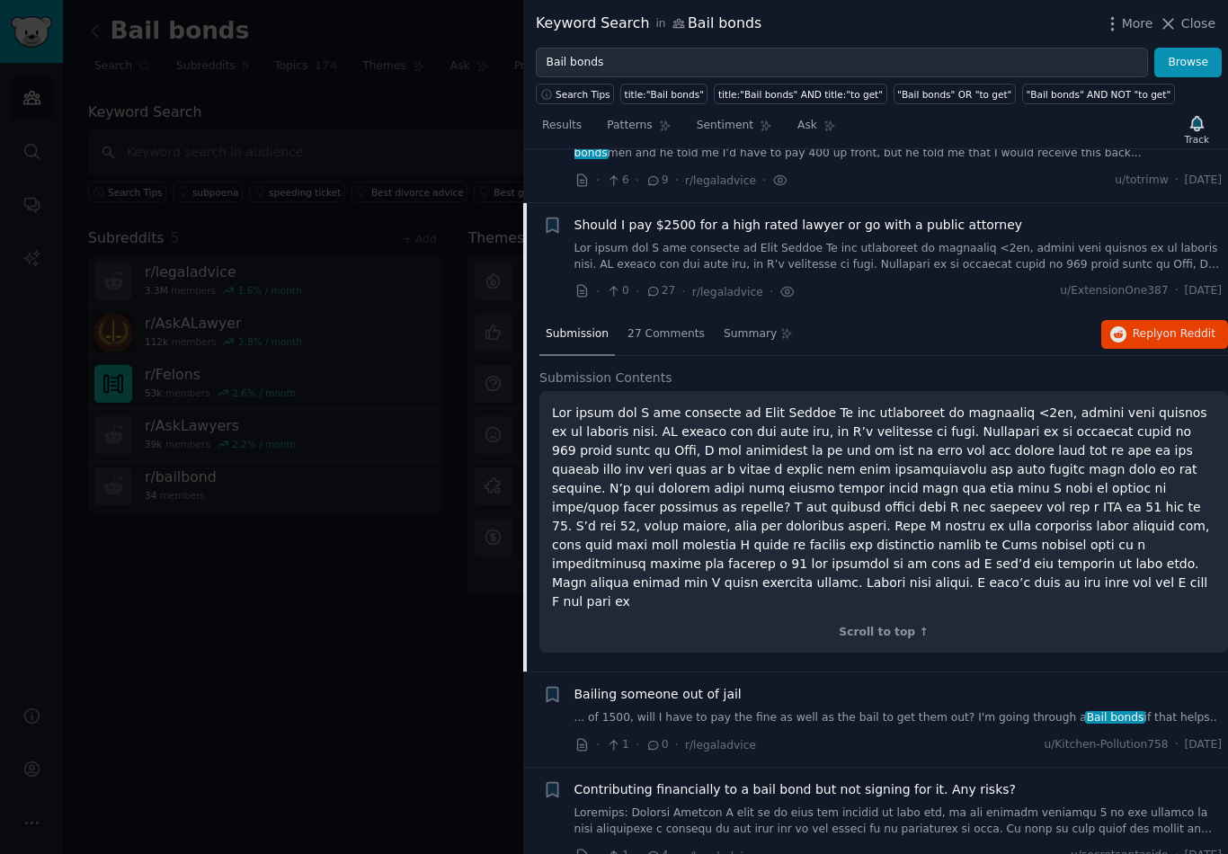
scroll to position [2598, 0]
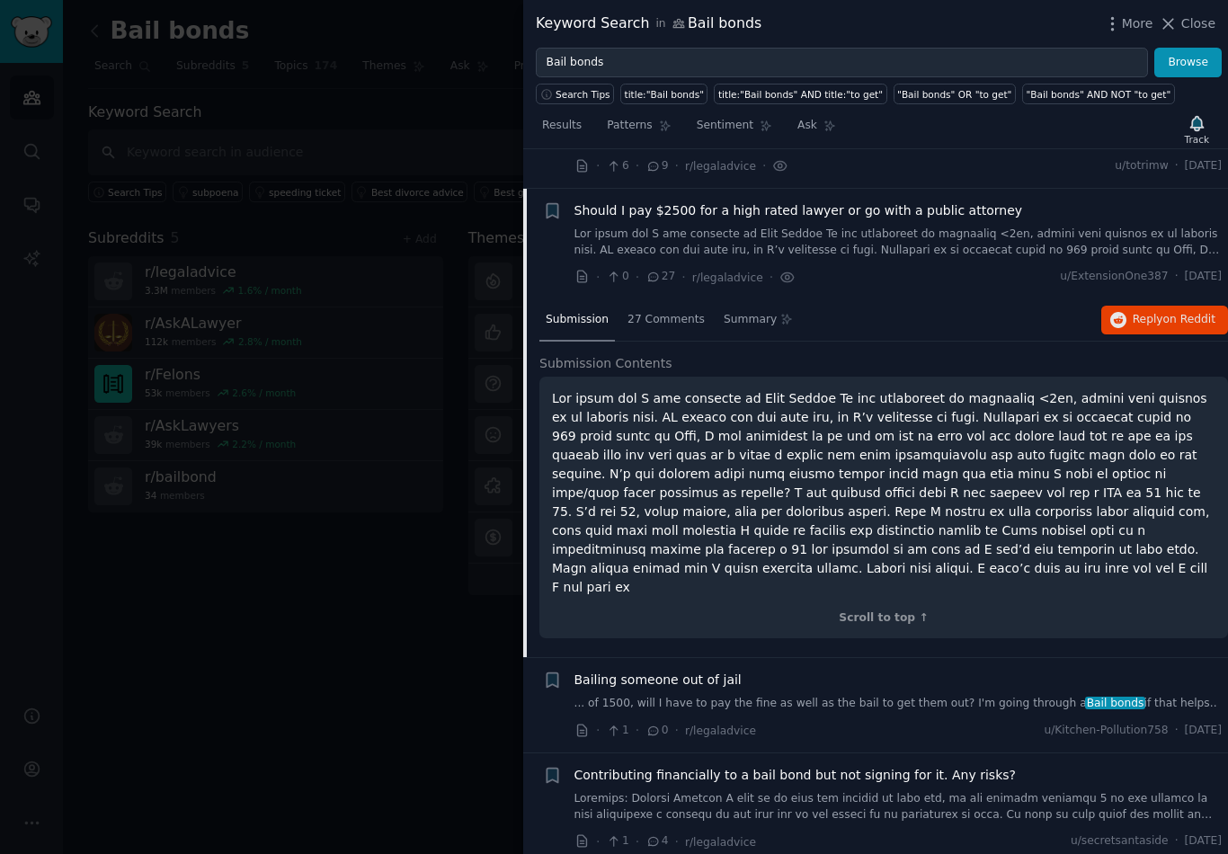
click at [661, 312] on span "27 Comments" at bounding box center [665, 320] width 77 height 16
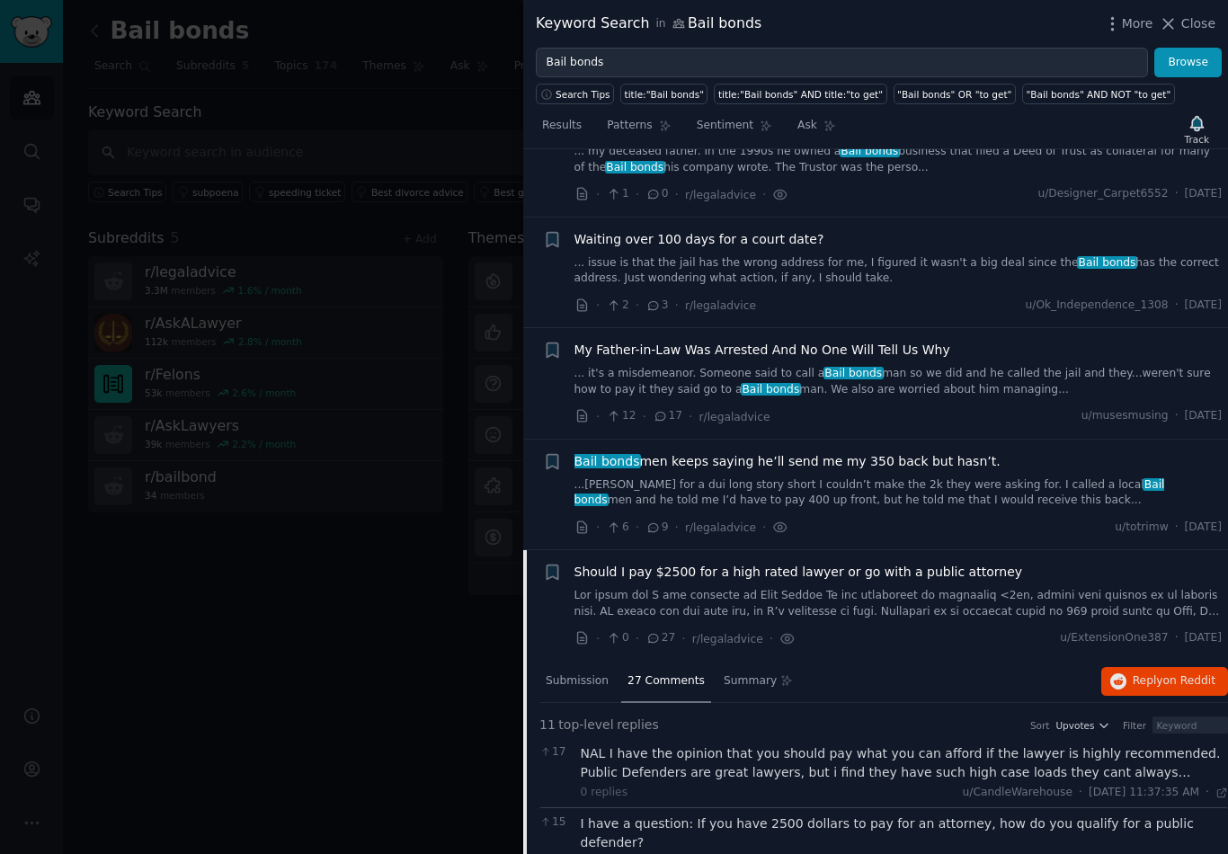
scroll to position [2239, 0]
click at [586, 671] on span "Submission" at bounding box center [576, 679] width 63 height 16
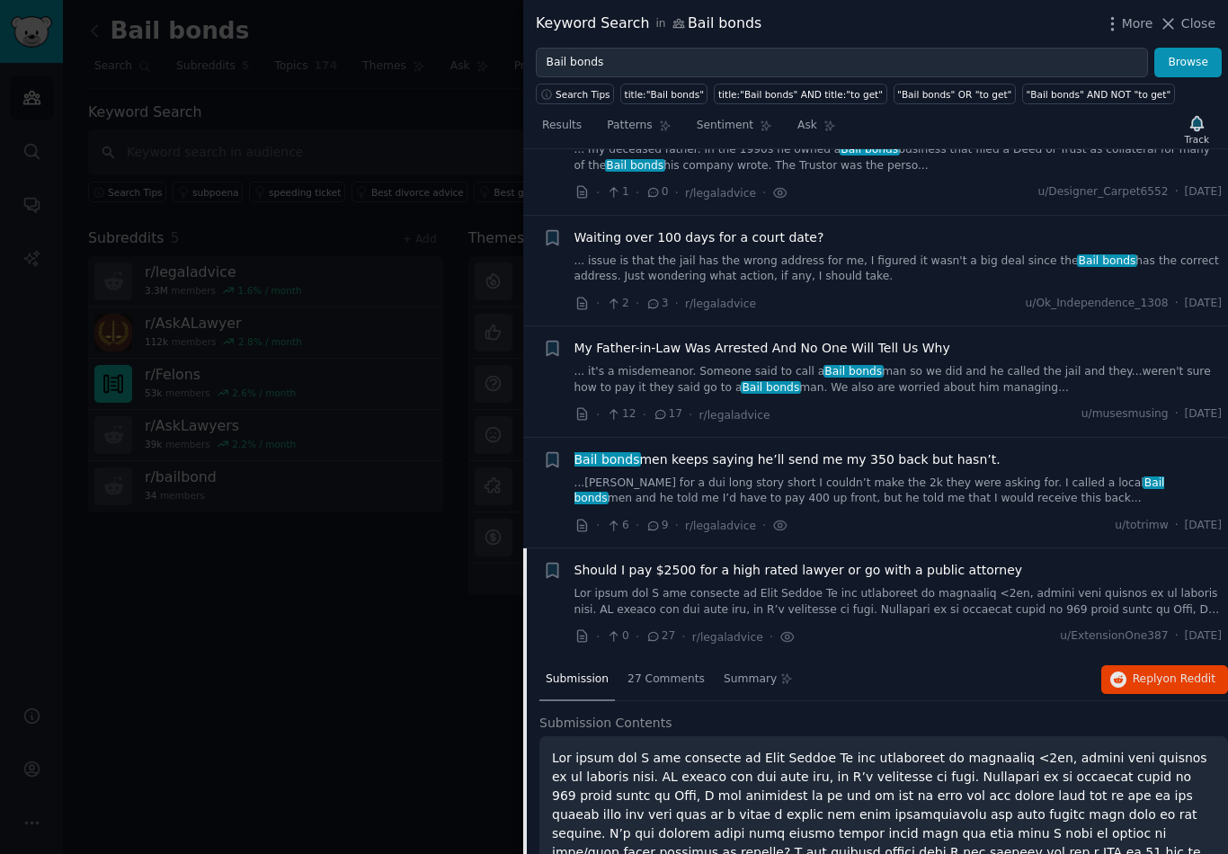
click at [669, 671] on span "27 Comments" at bounding box center [665, 679] width 77 height 16
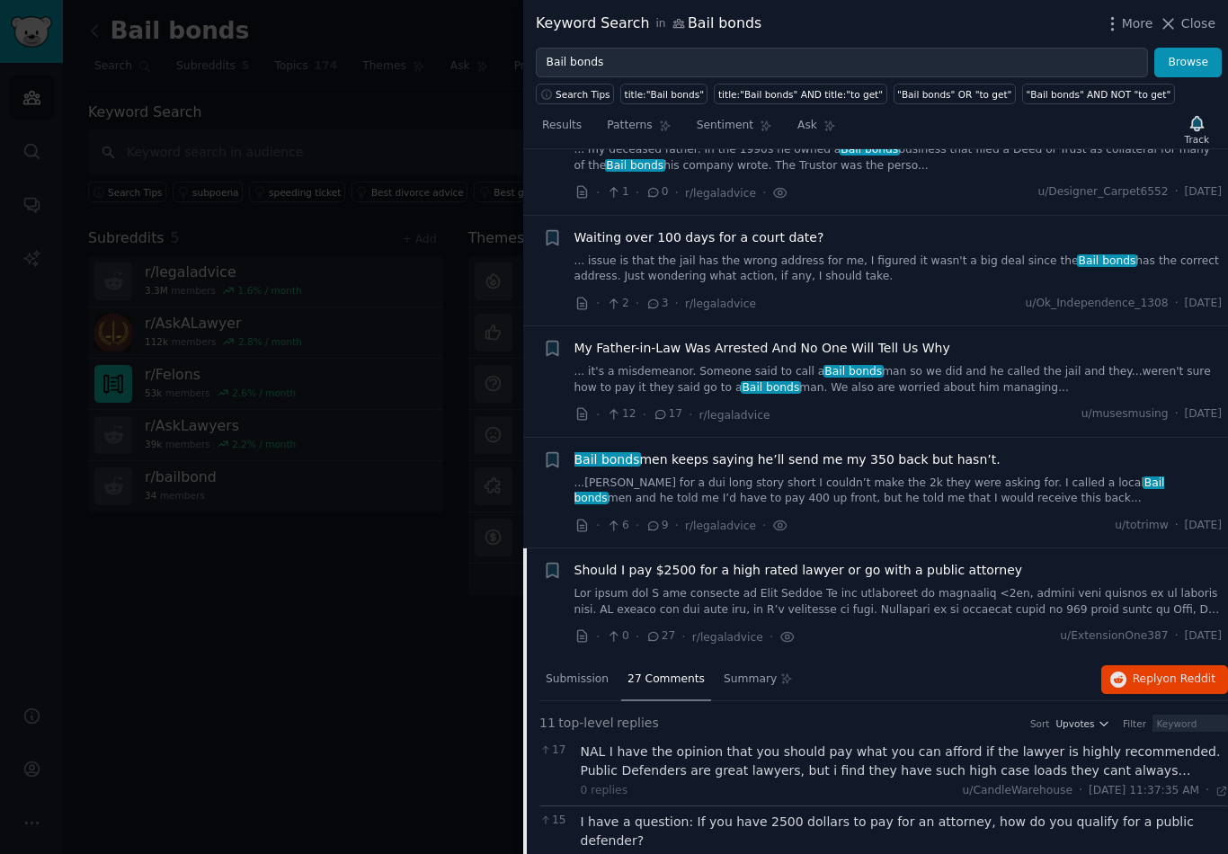
click at [584, 671] on span "Submission" at bounding box center [576, 679] width 63 height 16
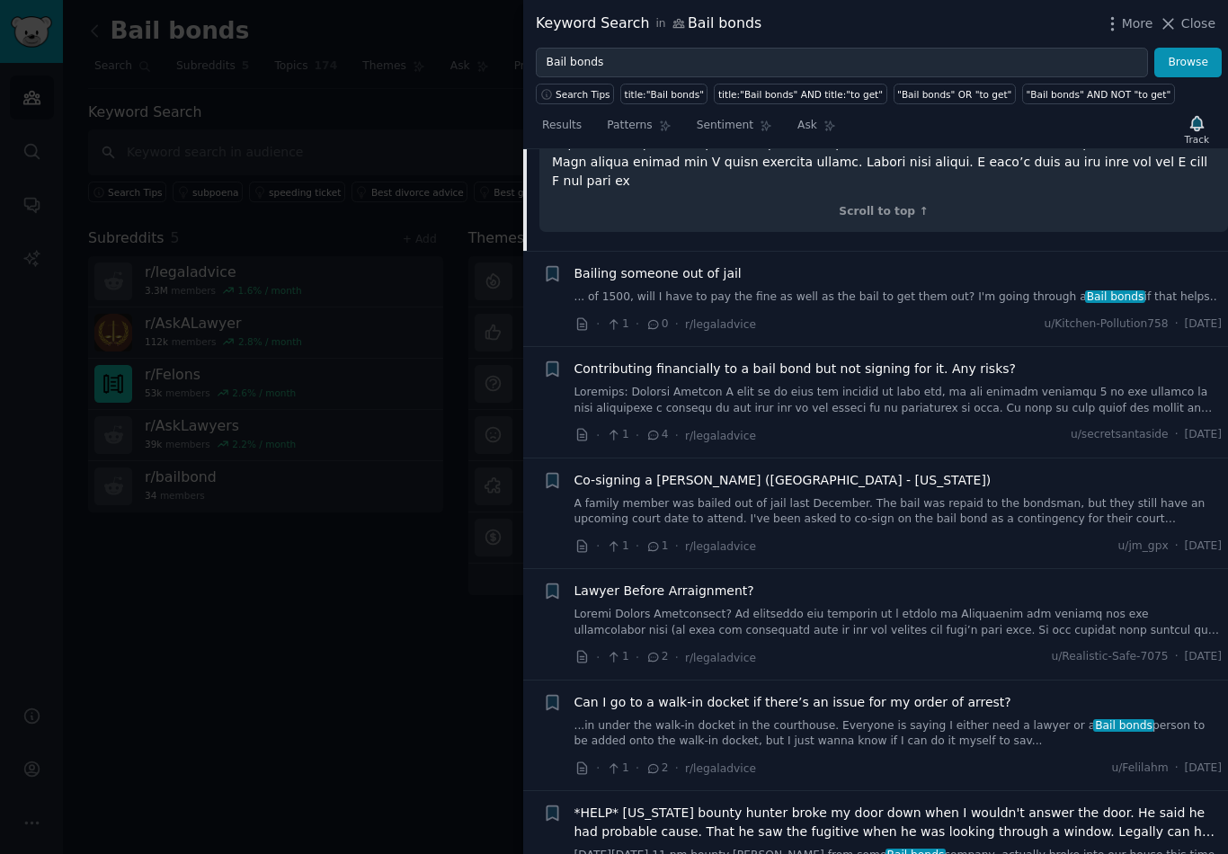
scroll to position [3004, 0]
click at [841, 289] on link "... of 1500, will I have to pay the fine as well as the bail to get them out? I…" at bounding box center [898, 297] width 648 height 16
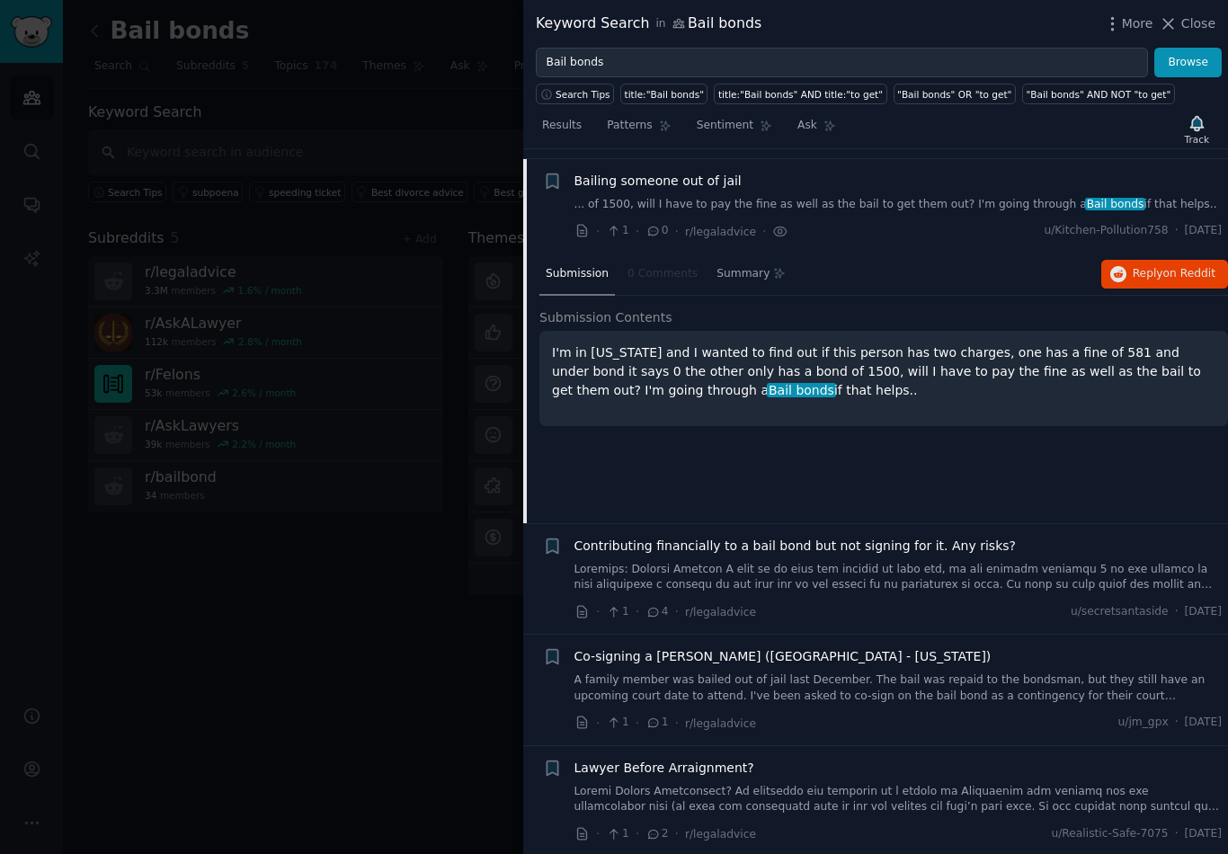
scroll to position [2708, 0]
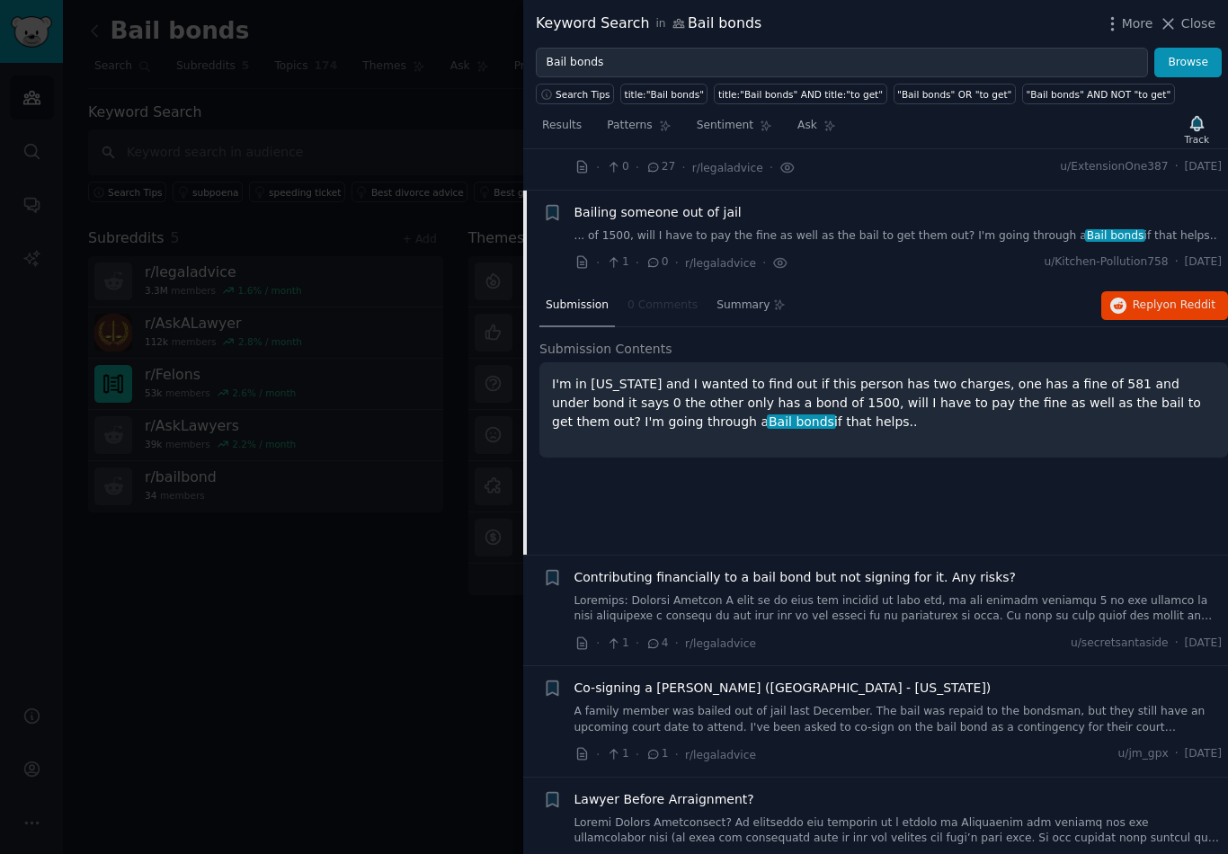
click at [1048, 426] on div "Submission Contents I'm in Texas and I wanted to find out if this person has tw…" at bounding box center [883, 408] width 688 height 137
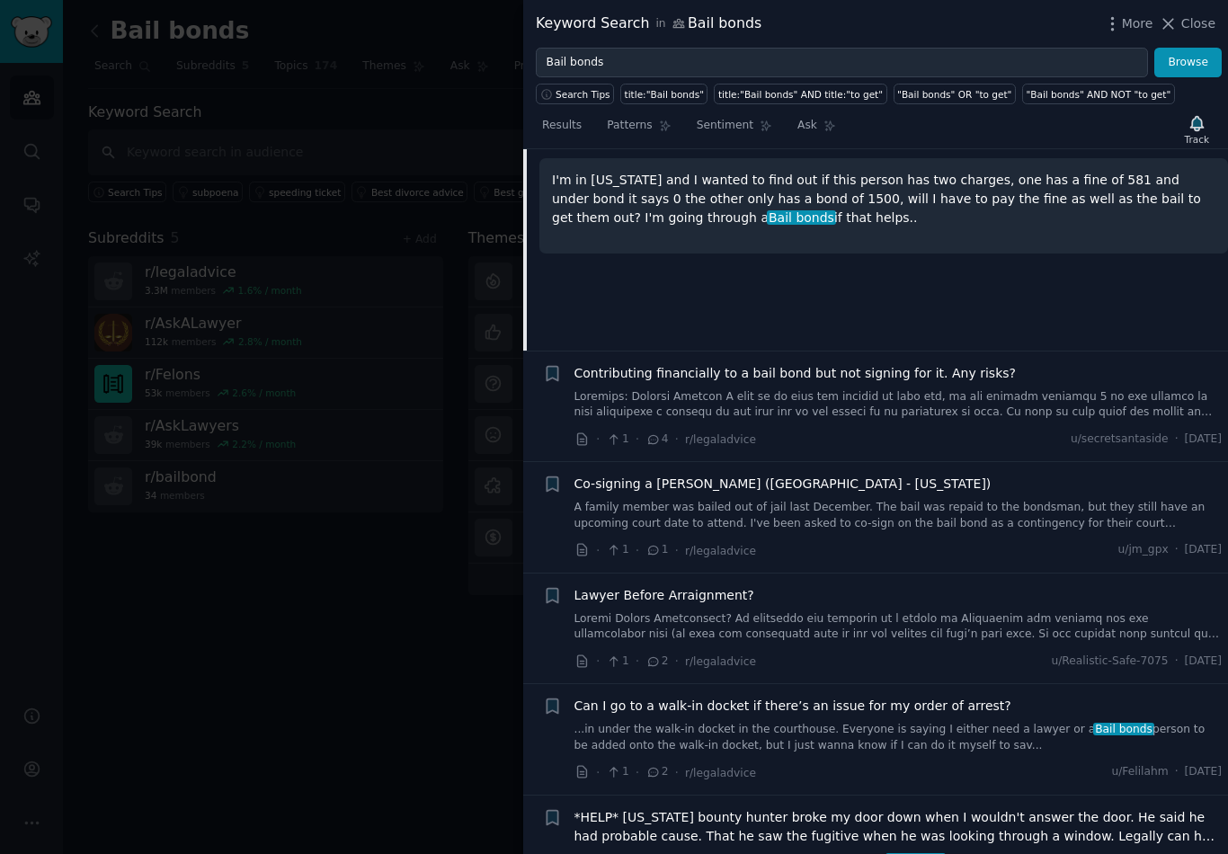
scroll to position [2912, 0]
click at [1001, 389] on link at bounding box center [898, 404] width 648 height 31
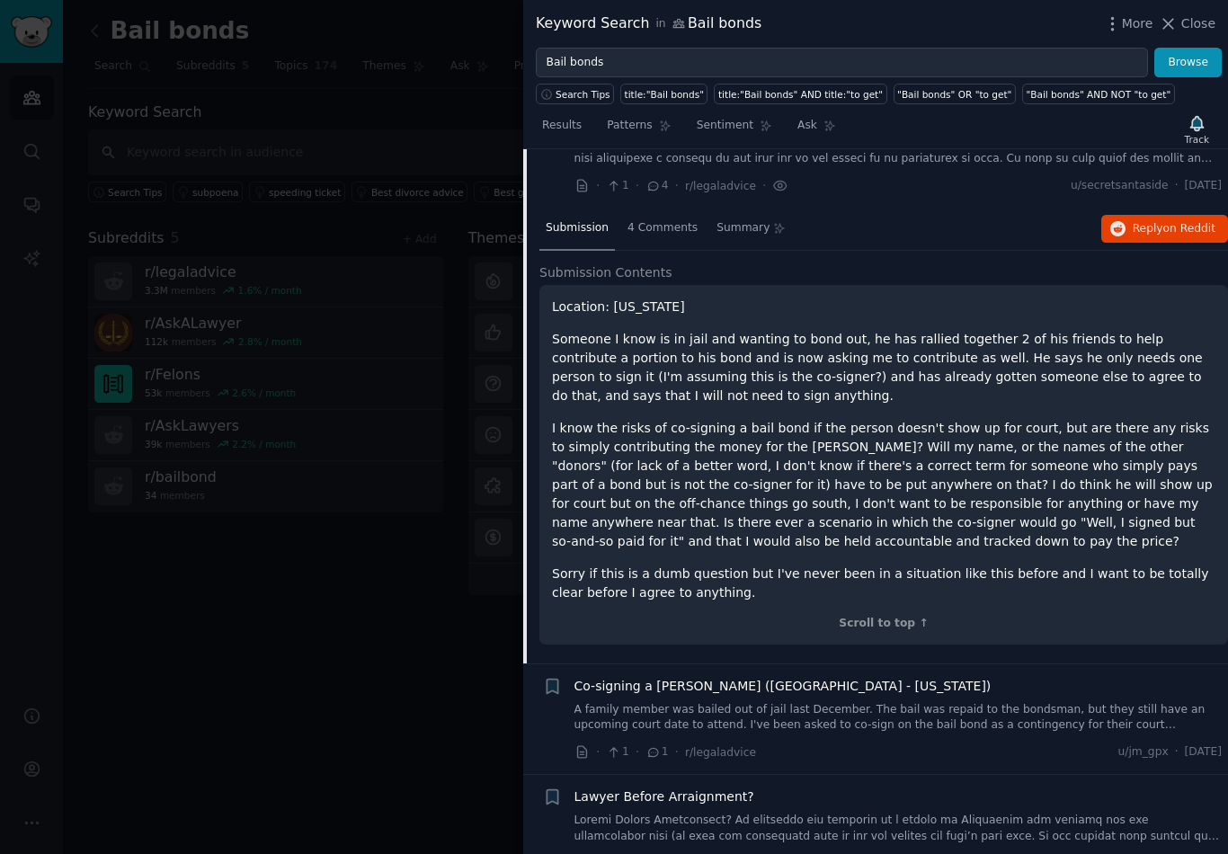
scroll to position [2895, 0]
click at [656, 220] on span "4 Comments" at bounding box center [662, 228] width 70 height 16
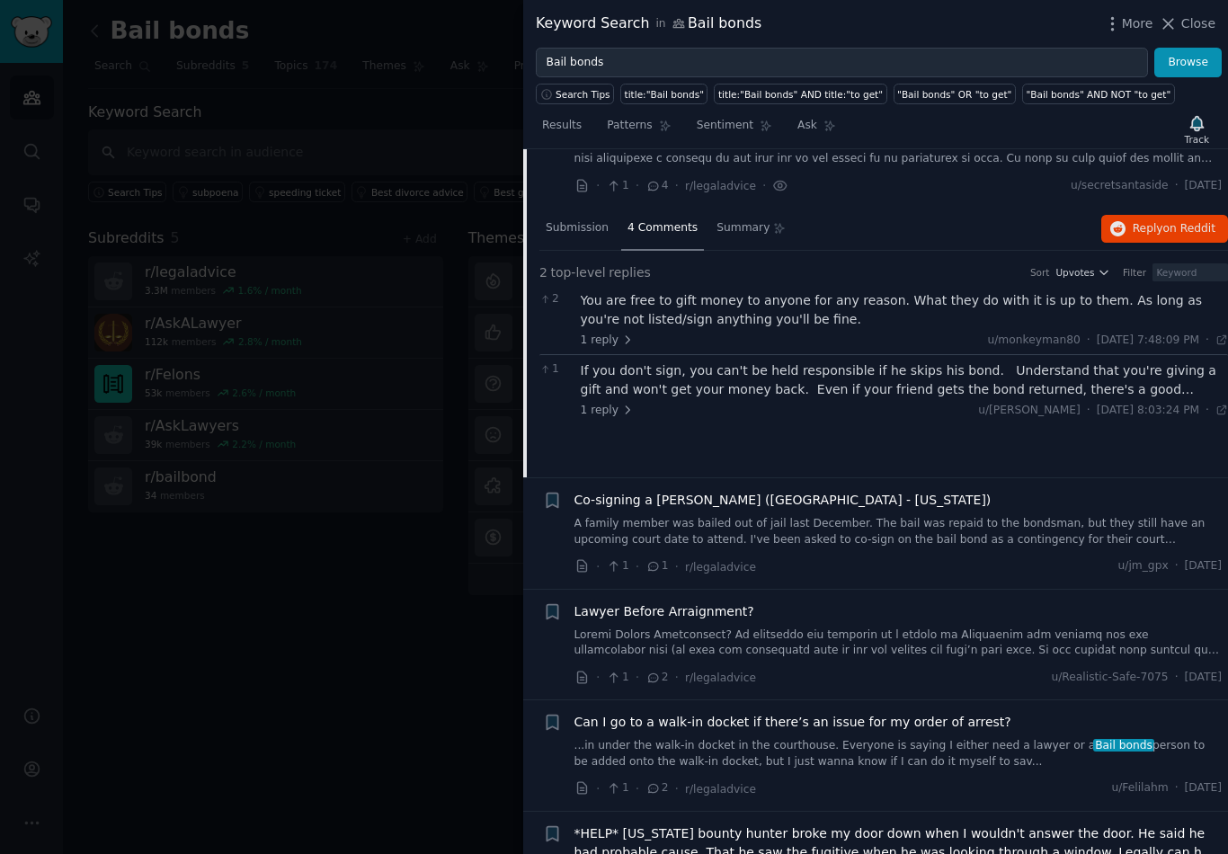
click at [578, 220] on span "Submission" at bounding box center [576, 228] width 63 height 16
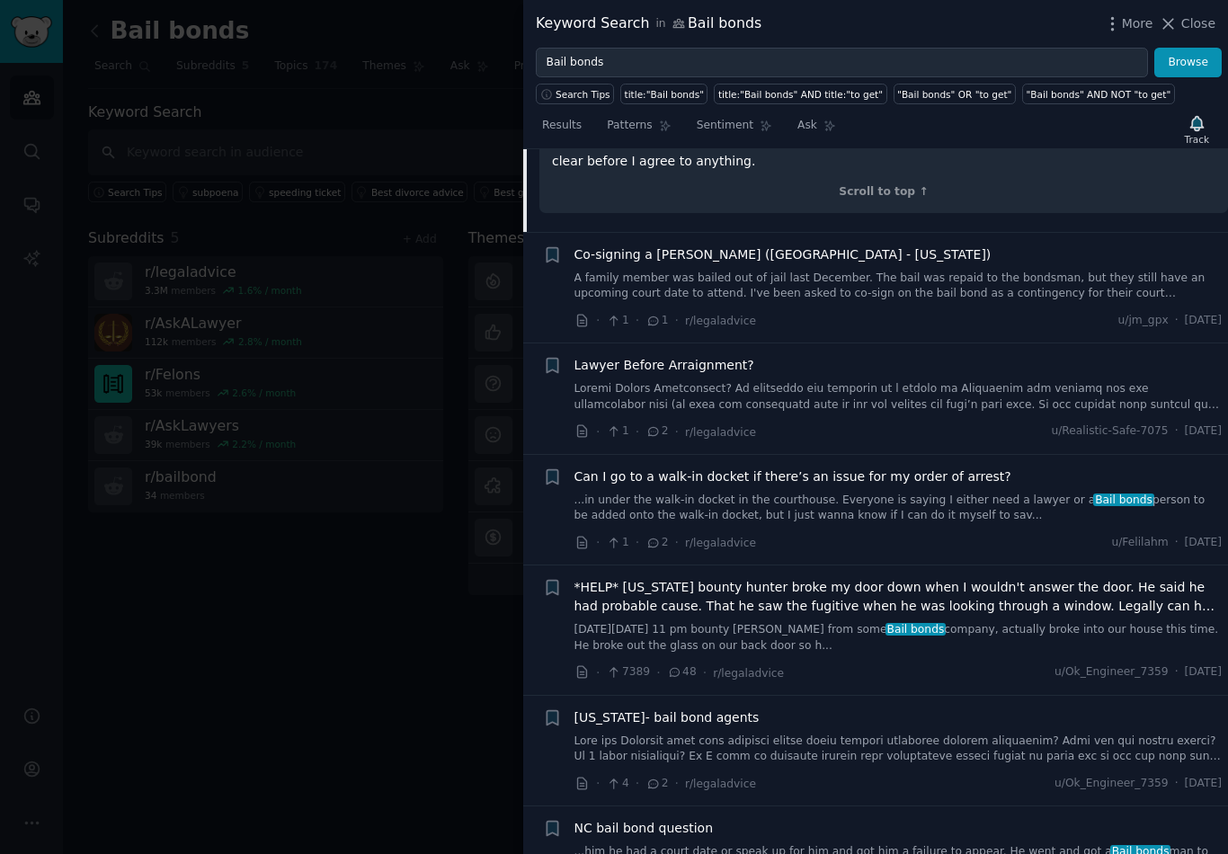
scroll to position [3327, 0]
click at [1172, 270] on link "A family member was bailed out of jail last December. The bail was repaid to th…" at bounding box center [898, 285] width 648 height 31
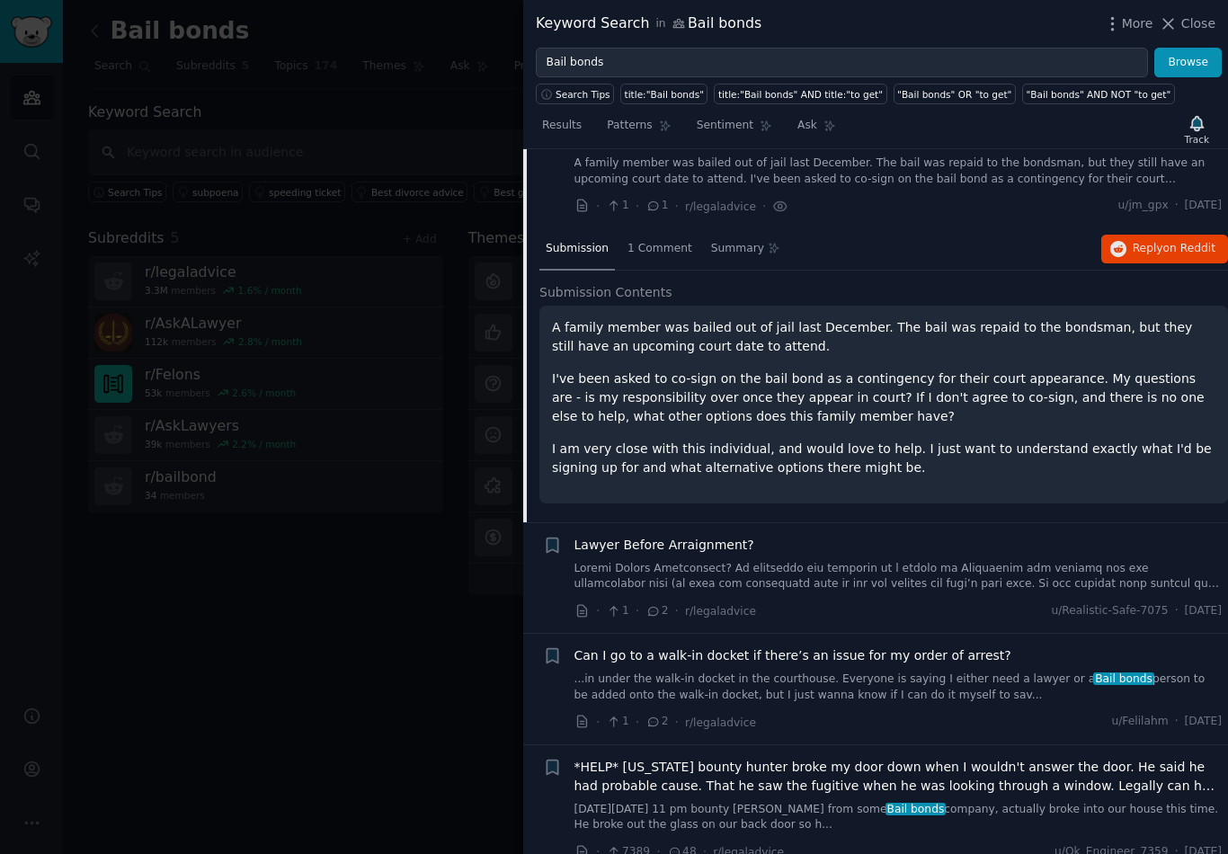
scroll to position [2913, 0]
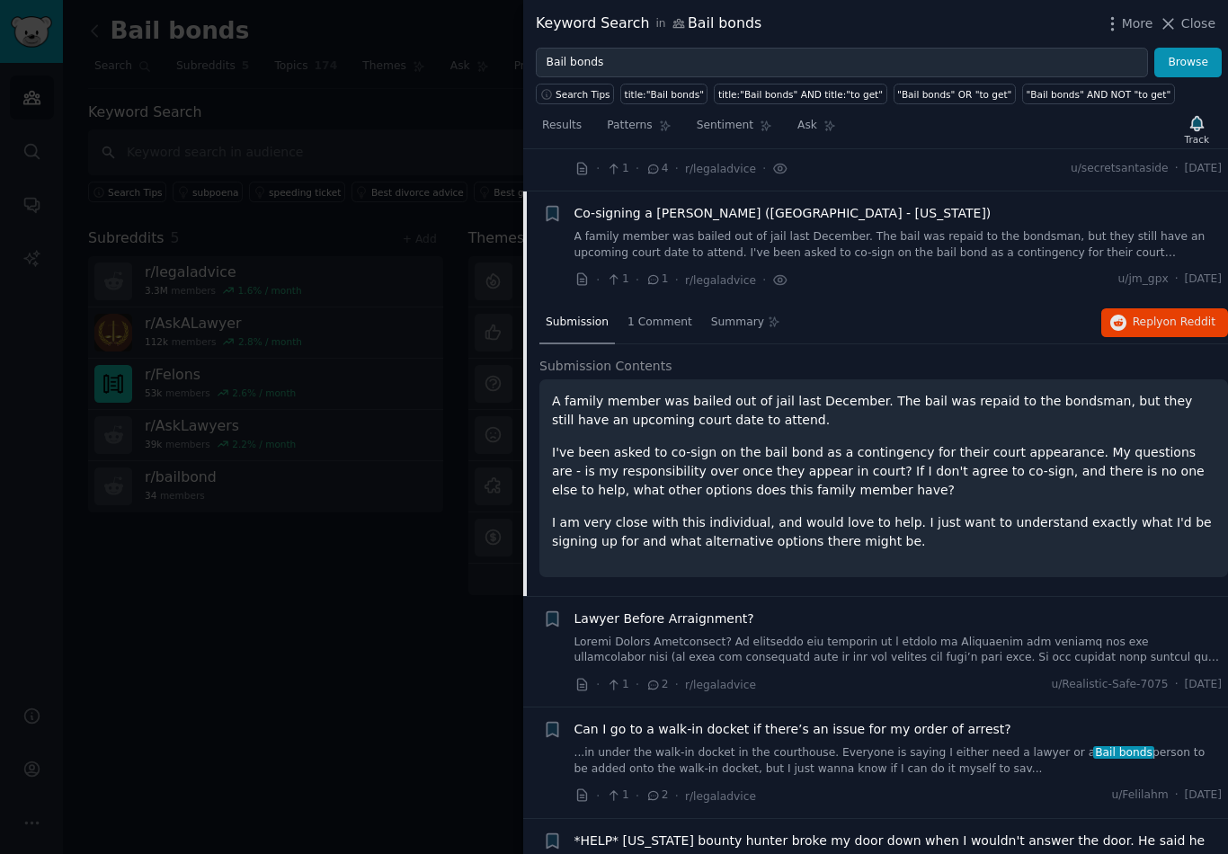
click at [660, 315] on span "1 Comment" at bounding box center [659, 323] width 65 height 16
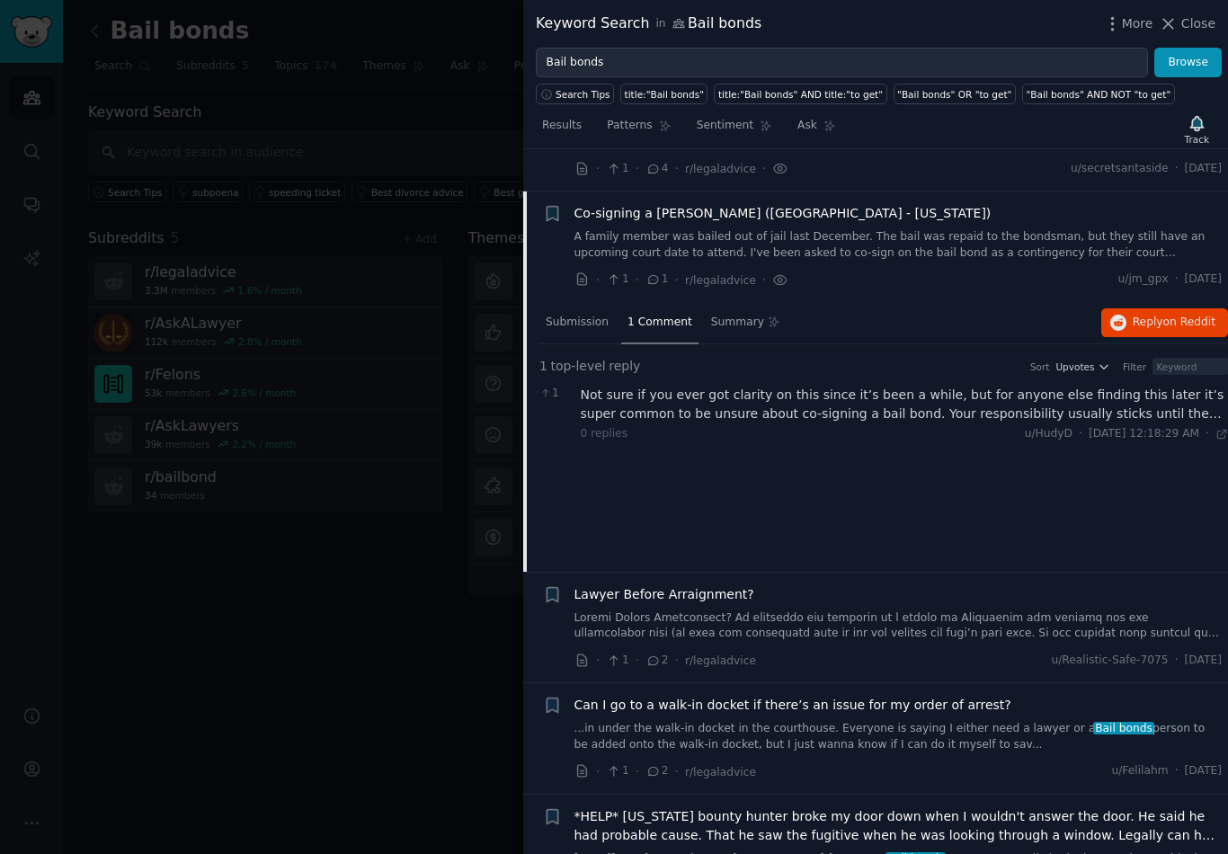
click at [1115, 386] on div "Not sure if you ever got clarity on this since it’s been a while, but for anyon…" at bounding box center [905, 405] width 648 height 38
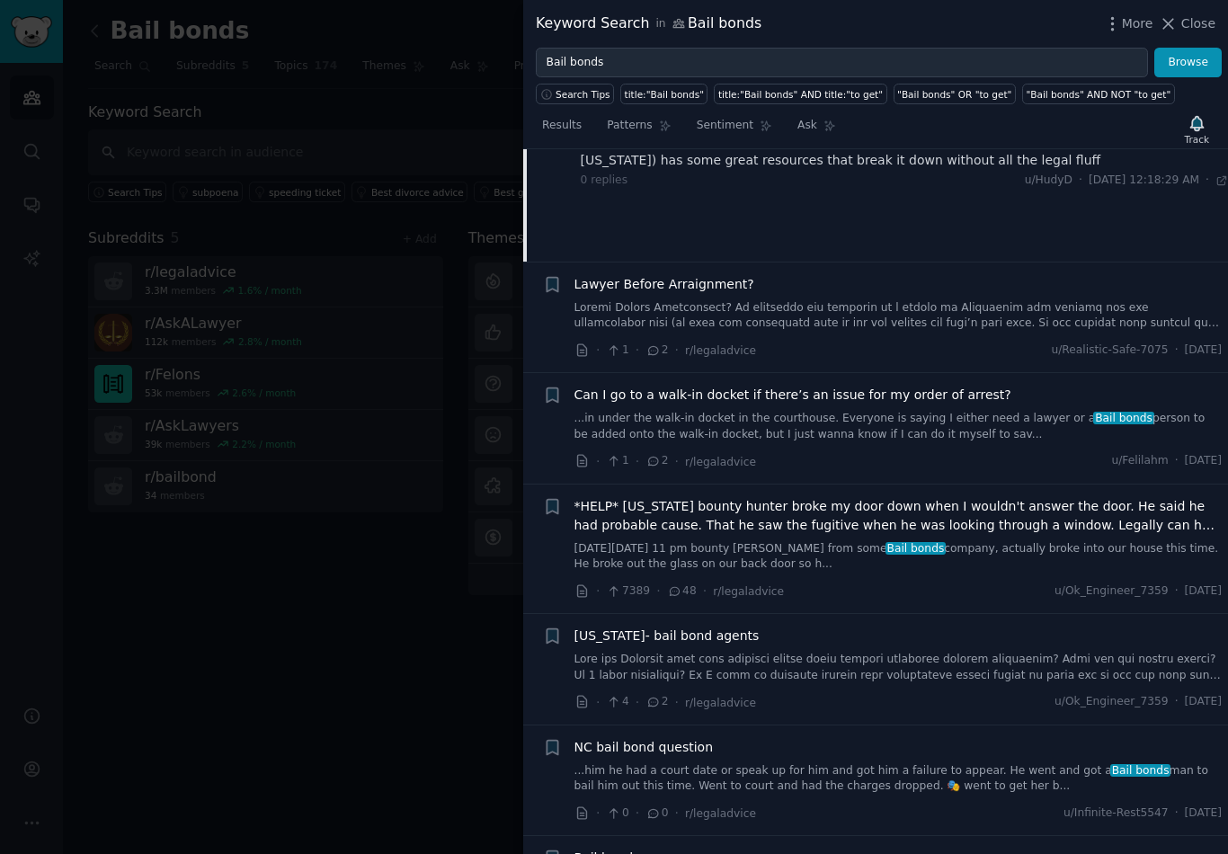
scroll to position [3223, 0]
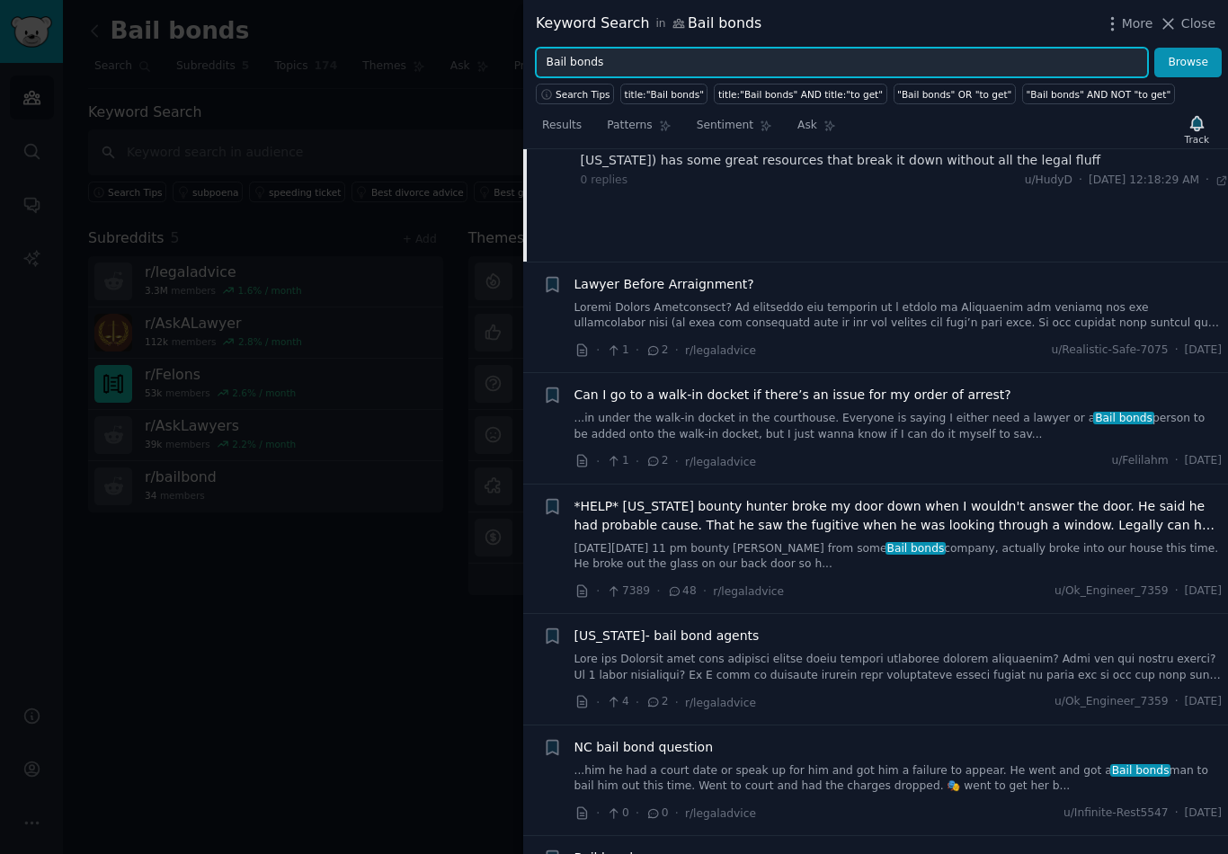
click at [623, 65] on input "Bail bonds" at bounding box center [842, 63] width 612 height 31
type input "B"
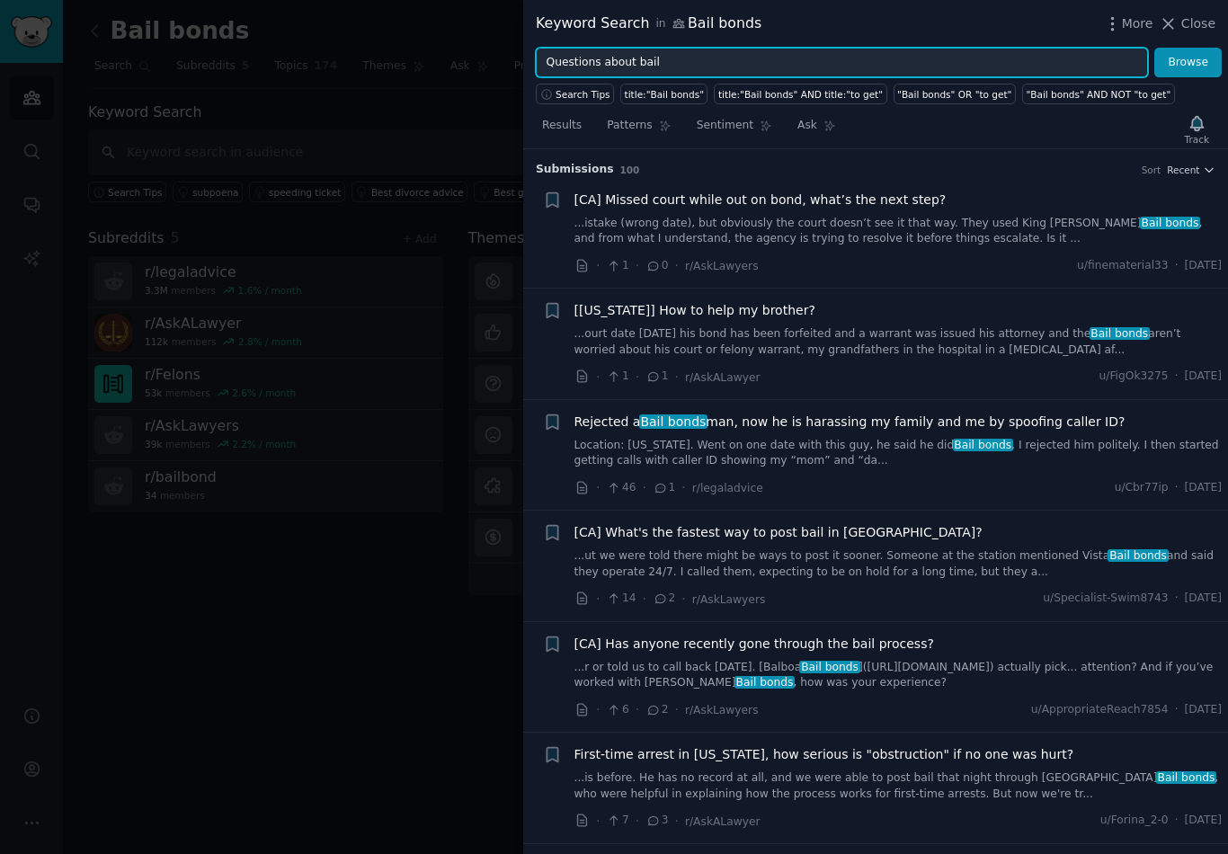
type input "Questions about bail"
click at [1188, 62] on button "Browse" at bounding box center [1187, 63] width 67 height 31
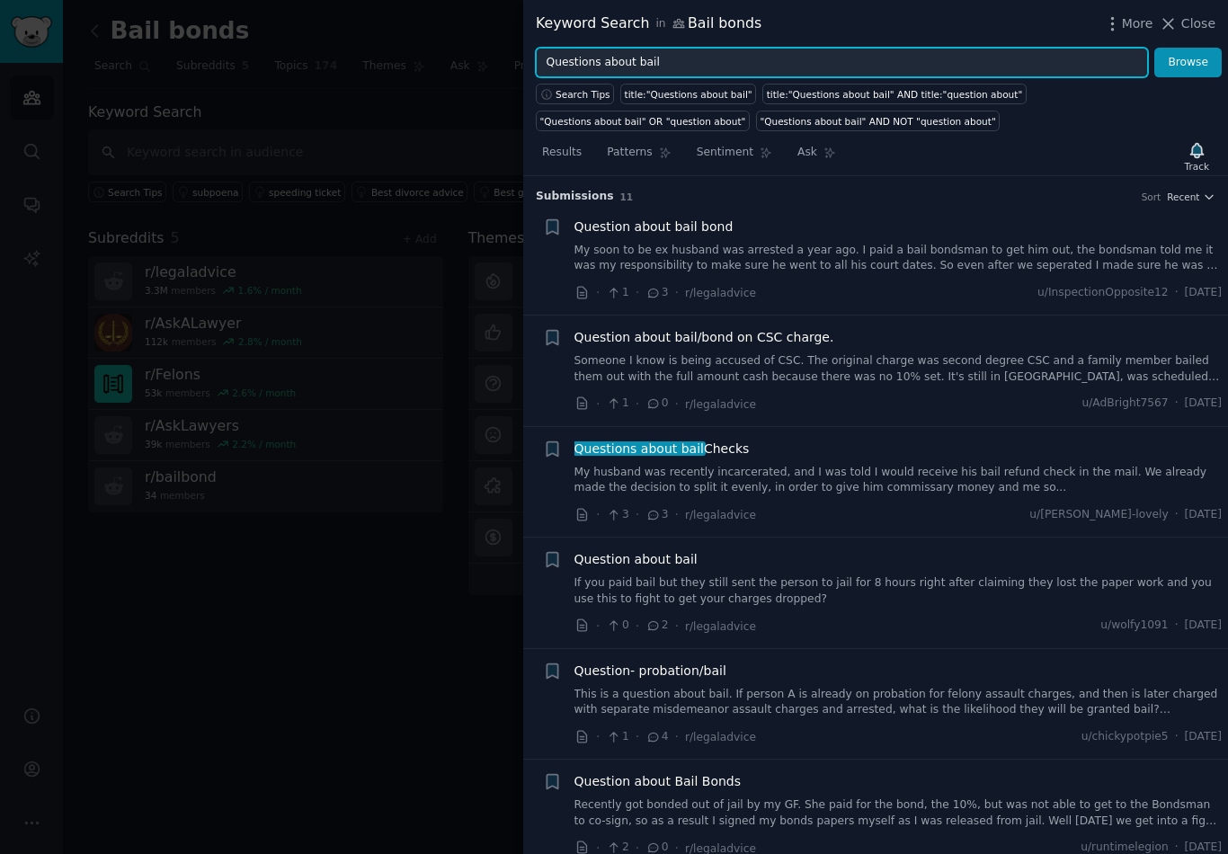
click at [623, 65] on input "Questions about bail" at bounding box center [842, 63] width 612 height 31
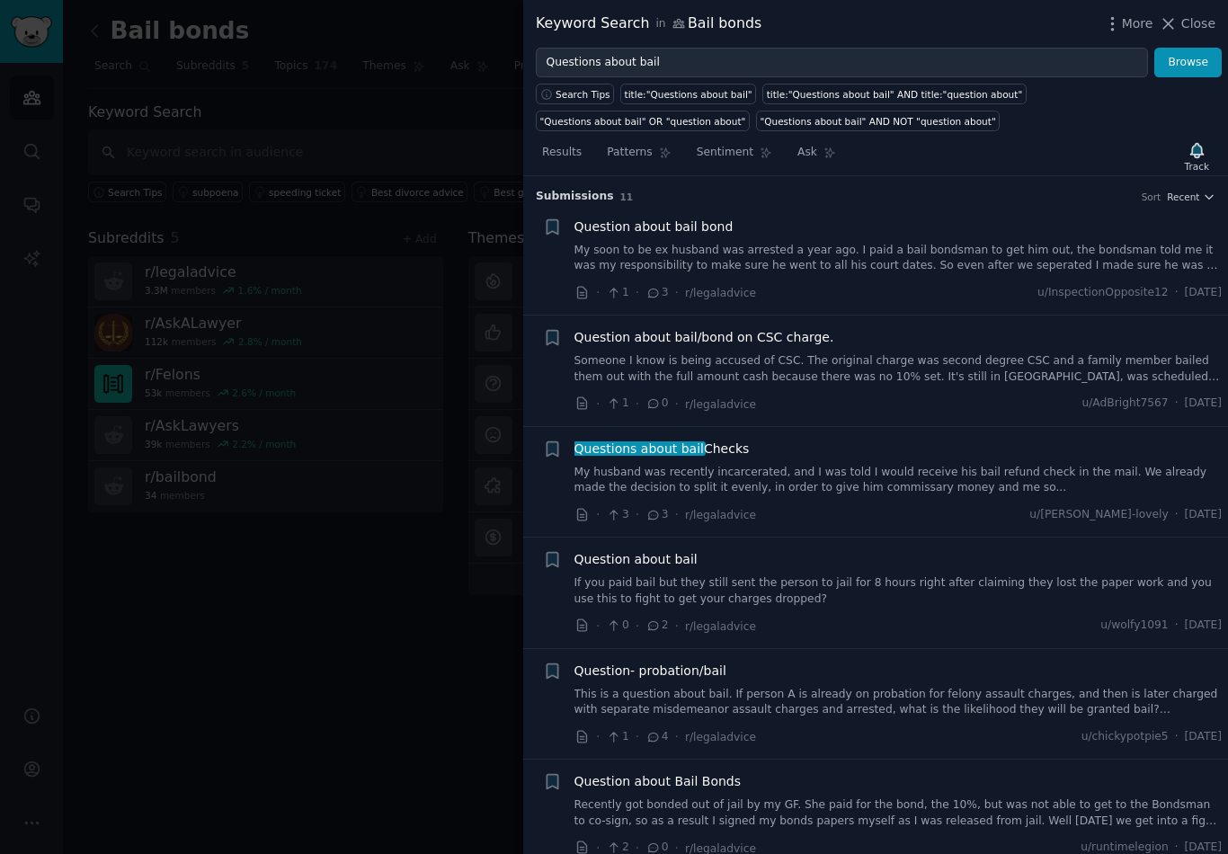
click at [970, 253] on link "My soon to be ex husband was arrested a year ago. I paid a bail bondsman to get…" at bounding box center [898, 258] width 648 height 31
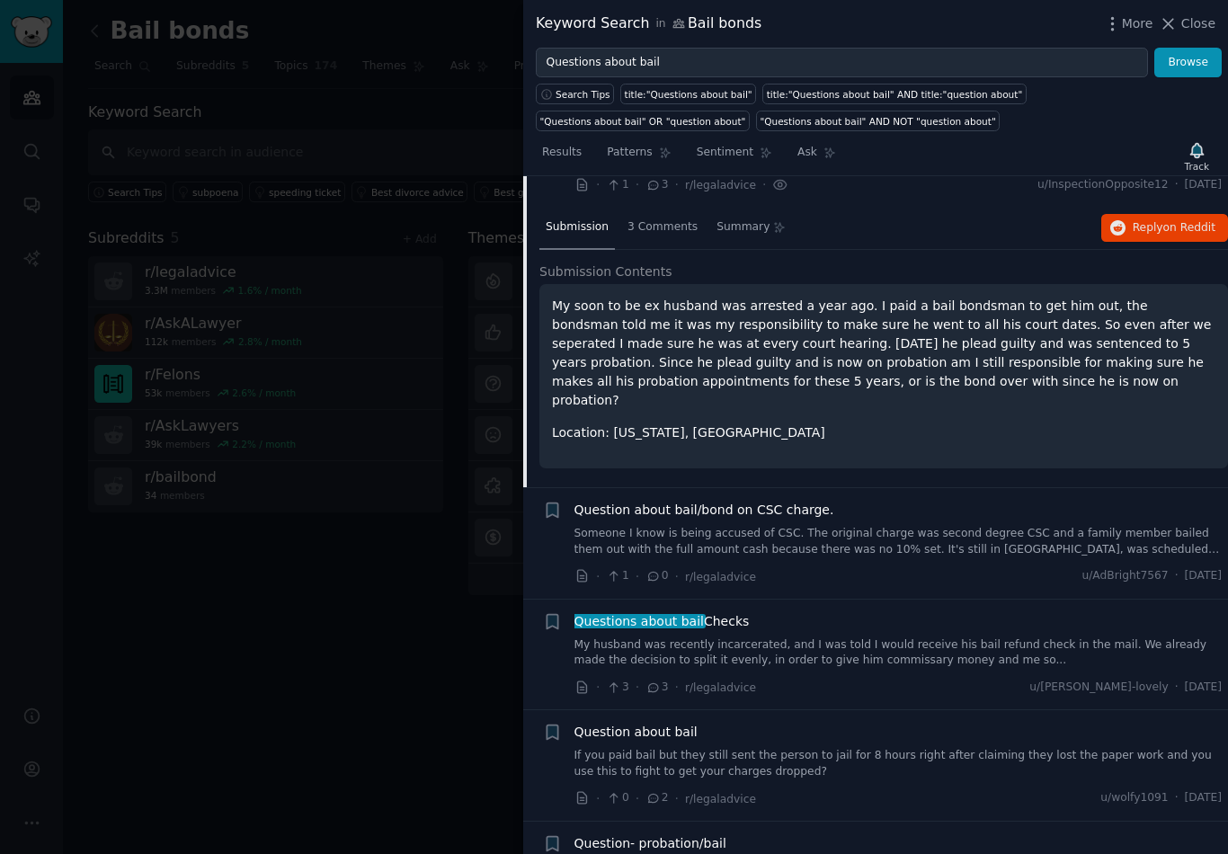
scroll to position [108, 0]
click at [672, 215] on div "3 Comments" at bounding box center [662, 228] width 83 height 43
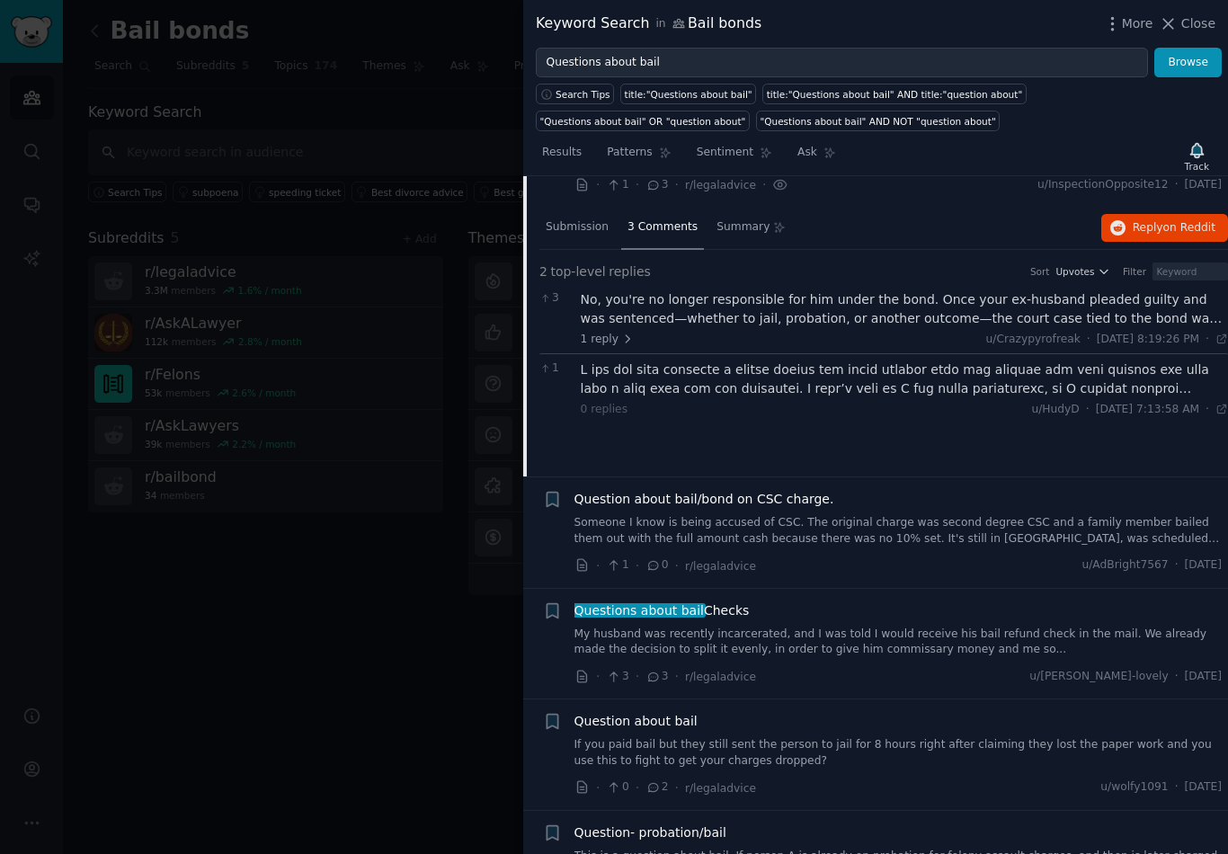
click at [992, 384] on div at bounding box center [905, 379] width 648 height 38
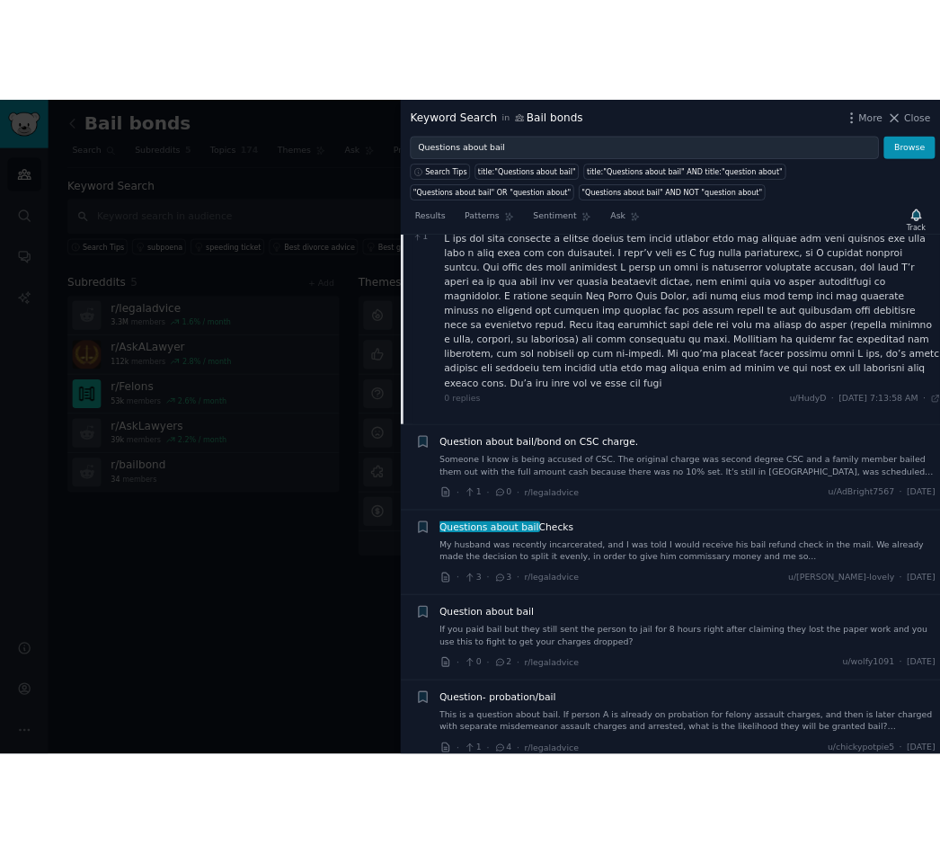
scroll to position [0, 0]
